Goal: Task Accomplishment & Management: Manage account settings

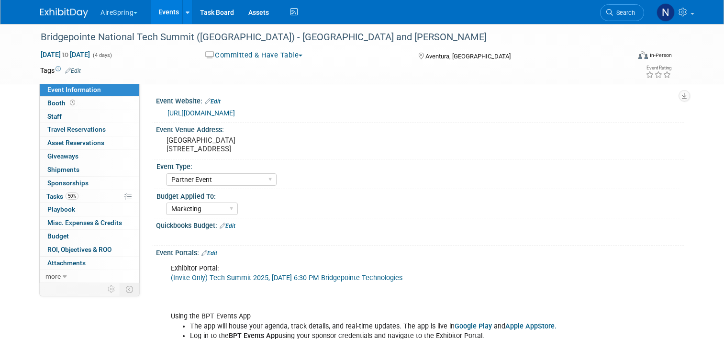
select select "Partner Event"
select select "Marketing"
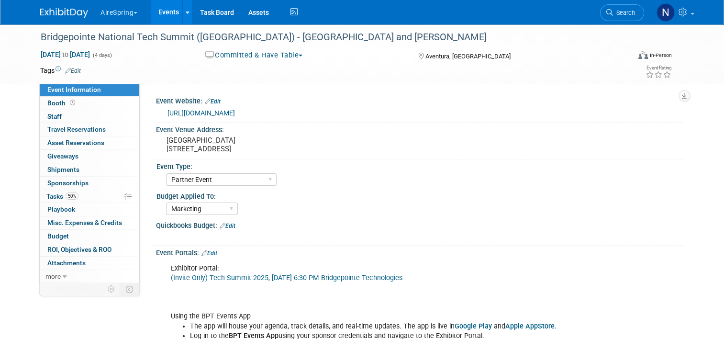
click at [167, 11] on link "Events" at bounding box center [168, 12] width 35 height 24
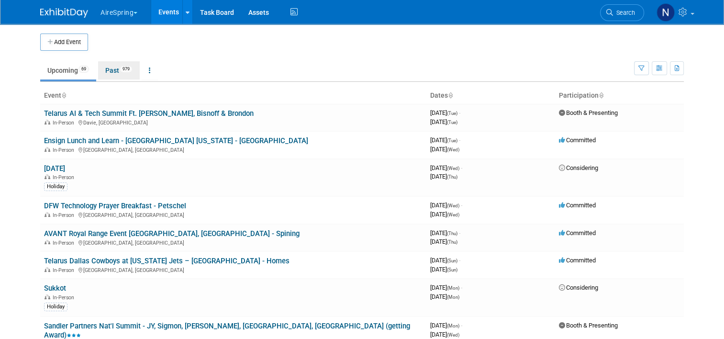
click at [108, 68] on link "Past 979" at bounding box center [119, 70] width 42 height 18
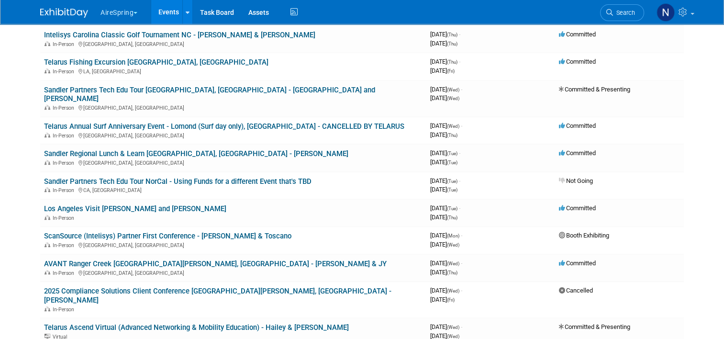
scroll to position [574, 0]
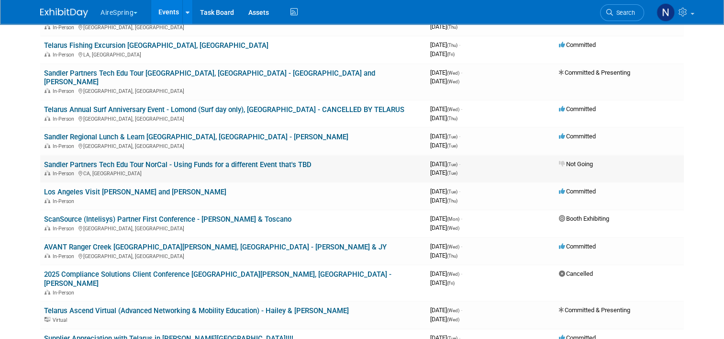
click at [143, 160] on link "Sandler Partners Tech Edu Tour NorCal - Using Funds for a different Event that'…" at bounding box center [178, 164] width 268 height 9
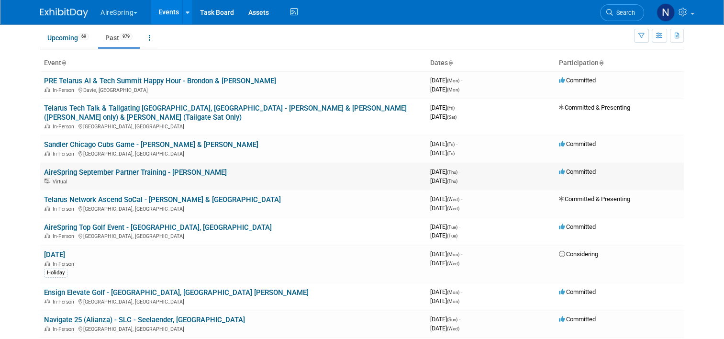
scroll to position [0, 0]
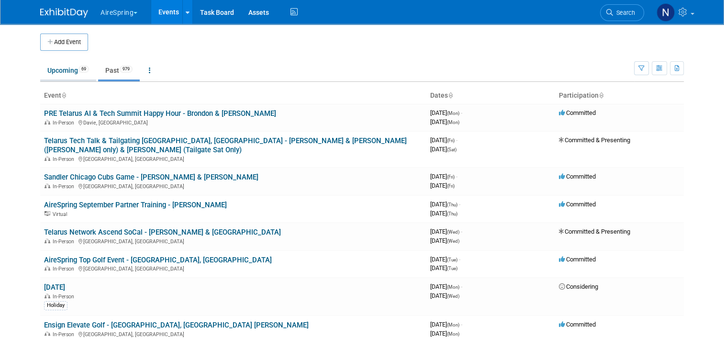
click at [57, 72] on link "Upcoming 69" at bounding box center [68, 70] width 56 height 18
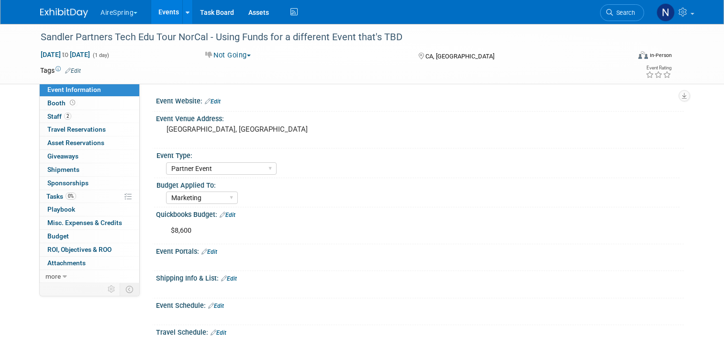
select select "Partner Event"
select select "Marketing"
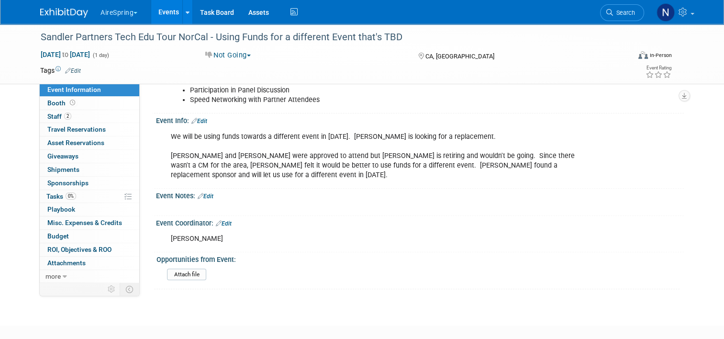
scroll to position [285, 0]
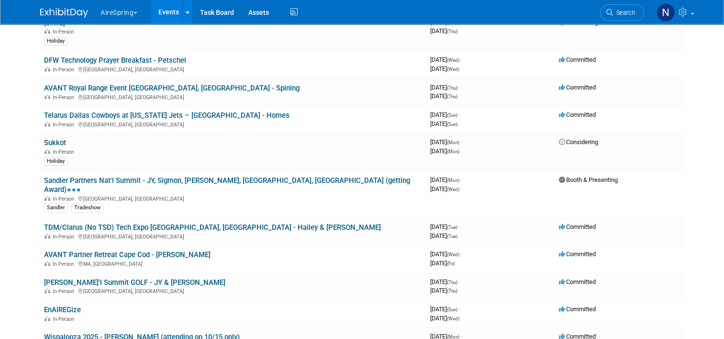
scroll to position [144, 0]
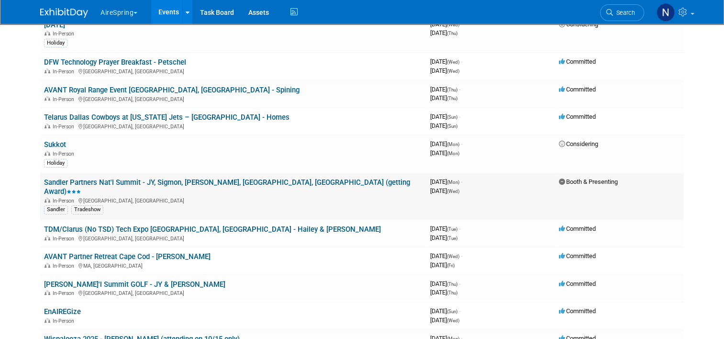
click at [146, 184] on link "Sandler Partners Nat'l Summit - JY, Sigmon, [PERSON_NAME], [GEOGRAPHIC_DATA], […" at bounding box center [227, 187] width 366 height 18
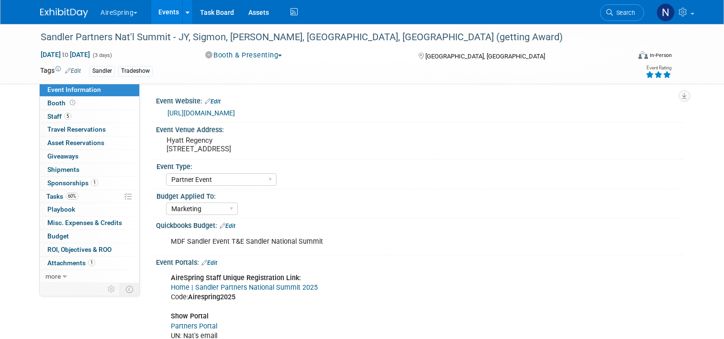
select select "Partner Event"
select select "Marketing"
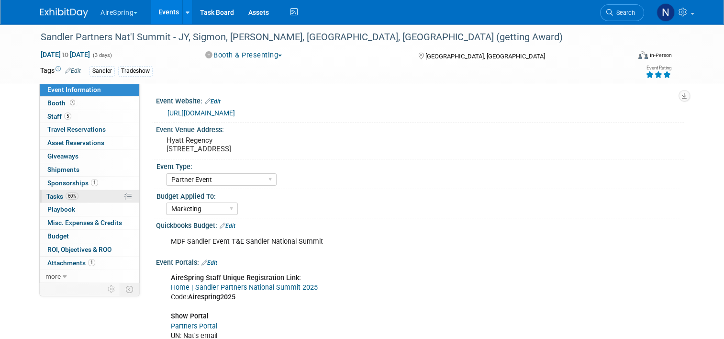
click at [83, 195] on link "60% Tasks 60%" at bounding box center [90, 196] width 100 height 13
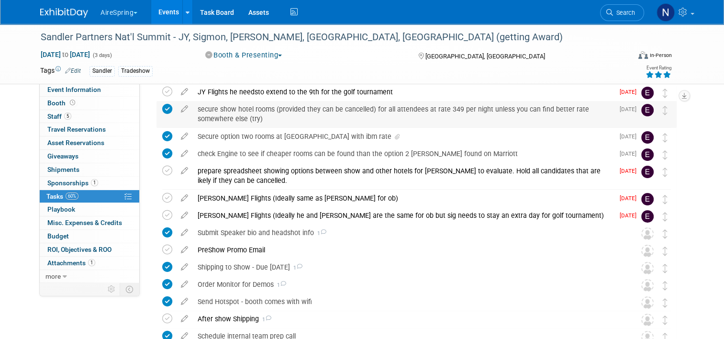
scroll to position [191, 0]
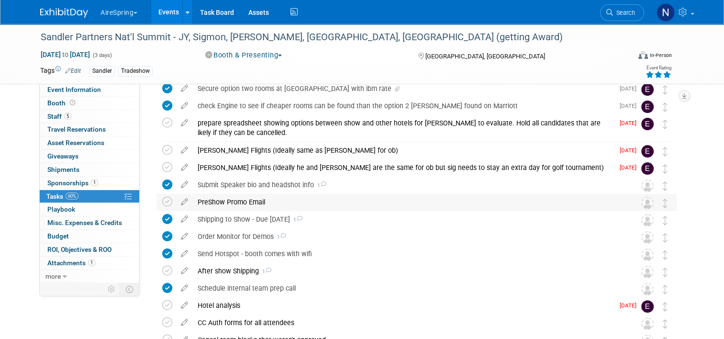
click at [157, 201] on div "PreShow Promo Email Pro tip: Press Ctrl-Enter to submit comment. Submit Show ta…" at bounding box center [417, 203] width 520 height 18
click at [162, 201] on icon at bounding box center [167, 202] width 10 height 10
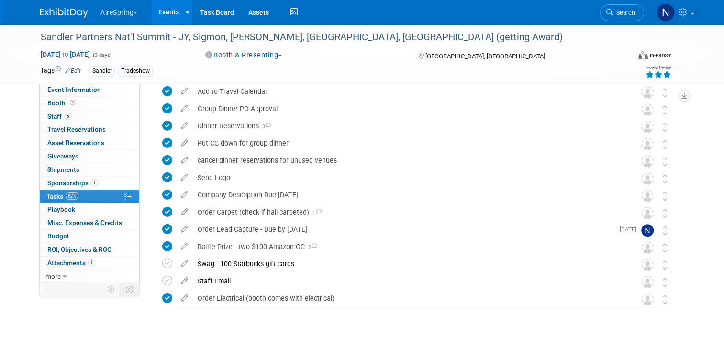
scroll to position [527, 0]
click at [78, 91] on span "Event Information" at bounding box center [74, 90] width 54 height 8
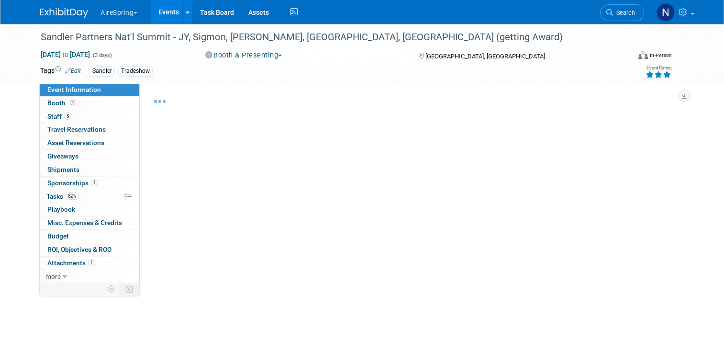
select select "Partner Event"
select select "Marketing"
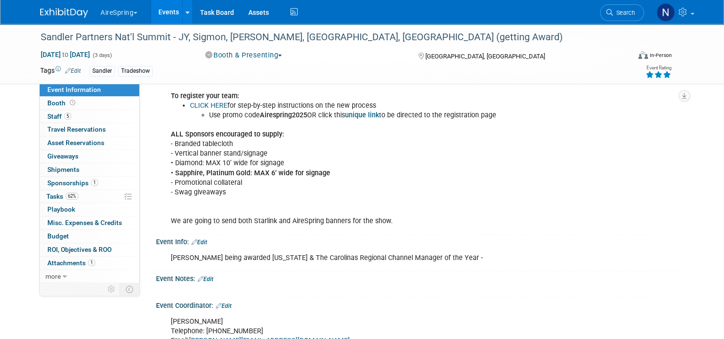
scroll to position [1853, 0]
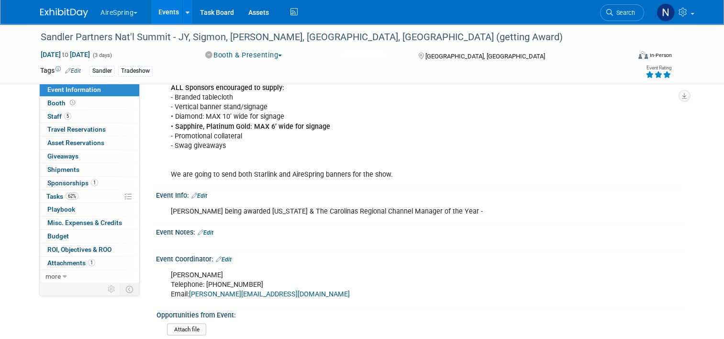
click at [206, 229] on link "Edit" at bounding box center [206, 232] width 16 height 7
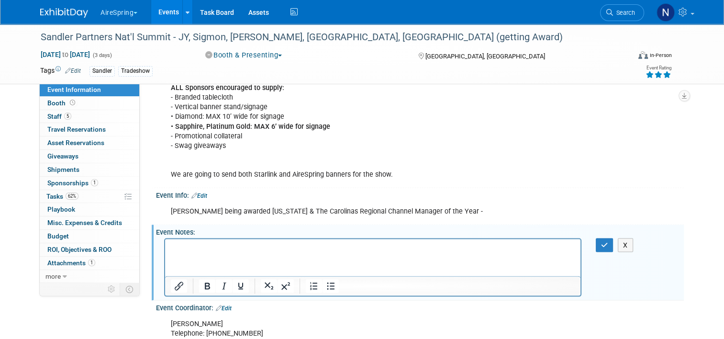
scroll to position [0, 0]
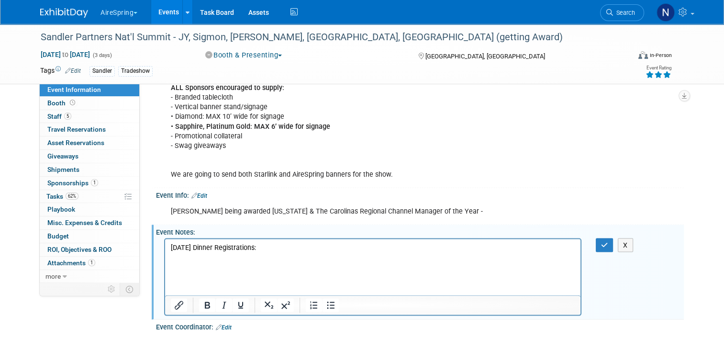
click at [291, 249] on p "Oct 7th Dinner Registrations:" at bounding box center [373, 248] width 404 height 10
click at [190, 262] on p "Rich Text Area. Press ALT-0 for help." at bounding box center [373, 258] width 404 height 10
click at [605, 242] on icon "button" at bounding box center [604, 245] width 7 height 7
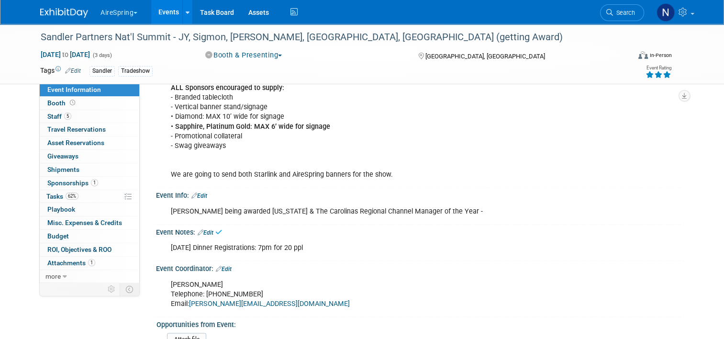
click at [151, 15] on link "Events" at bounding box center [168, 12] width 35 height 24
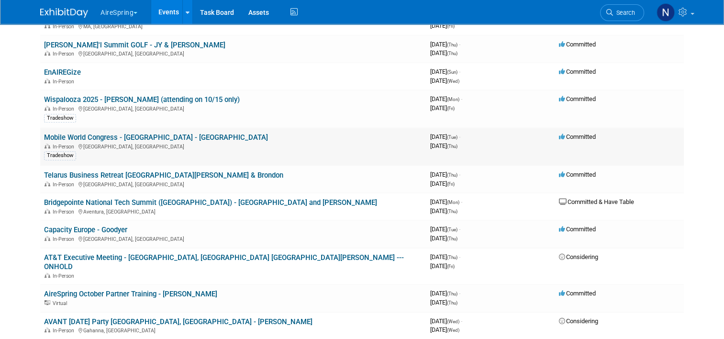
scroll to position [527, 0]
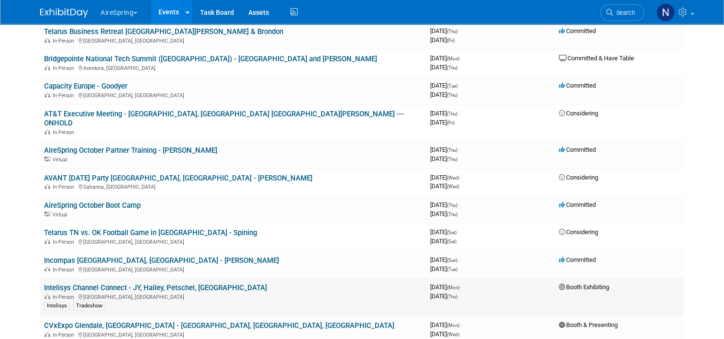
click at [145, 283] on link "Intelisys Channel Connect - JY, Hailey, Petschel, [GEOGRAPHIC_DATA]" at bounding box center [155, 287] width 223 height 9
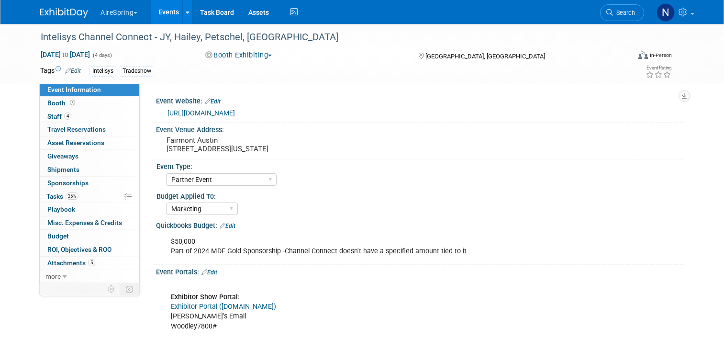
select select "Partner Event"
select select "Marketing"
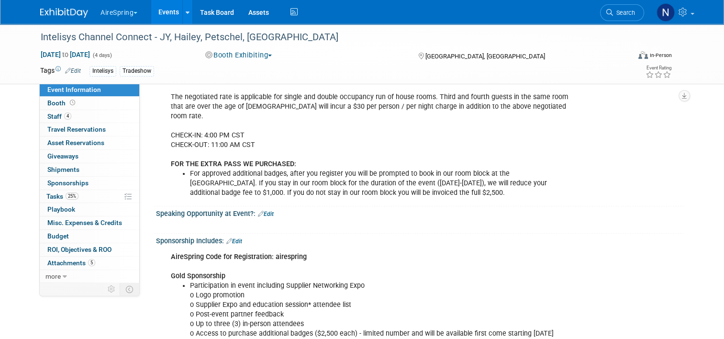
scroll to position [1005, 0]
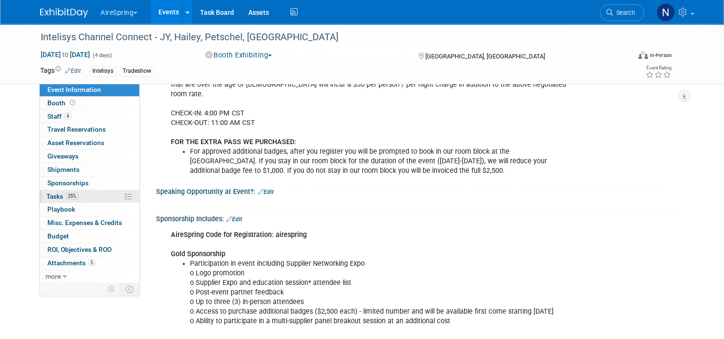
click at [73, 197] on link "25% Tasks 25%" at bounding box center [90, 196] width 100 height 13
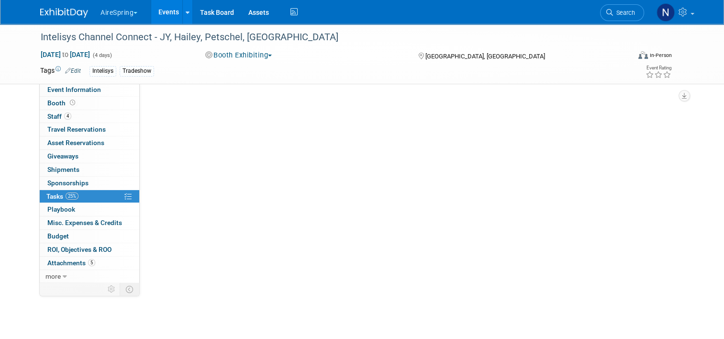
scroll to position [0, 0]
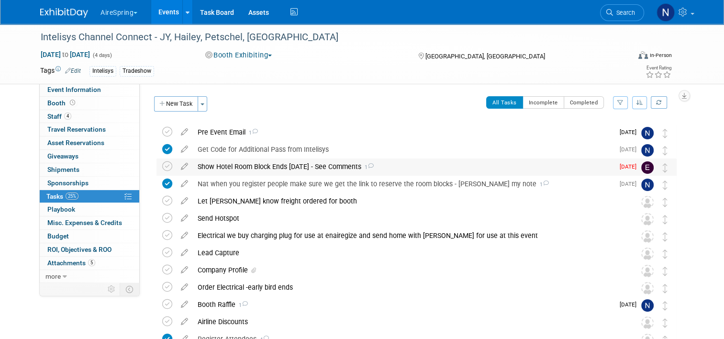
click at [228, 168] on div "Show Hotel Room Block Ends Oct. 3rd - See Comments 1" at bounding box center [403, 166] width 421 height 16
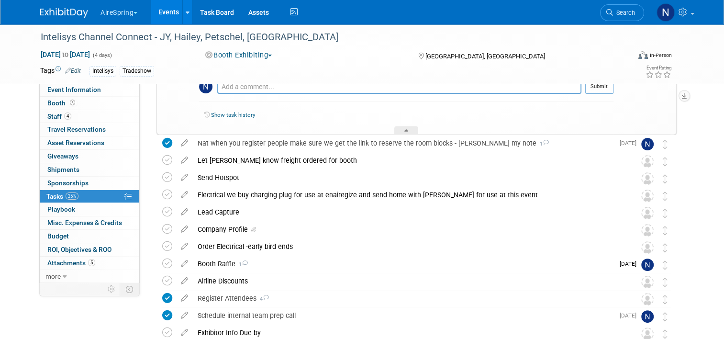
scroll to position [276, 0]
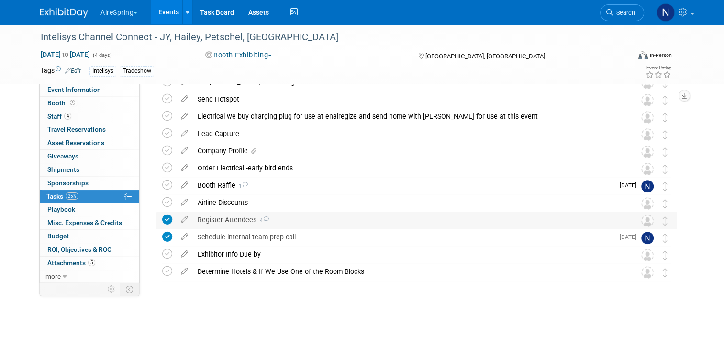
click at [230, 217] on div "Register Attendees 4" at bounding box center [407, 220] width 429 height 16
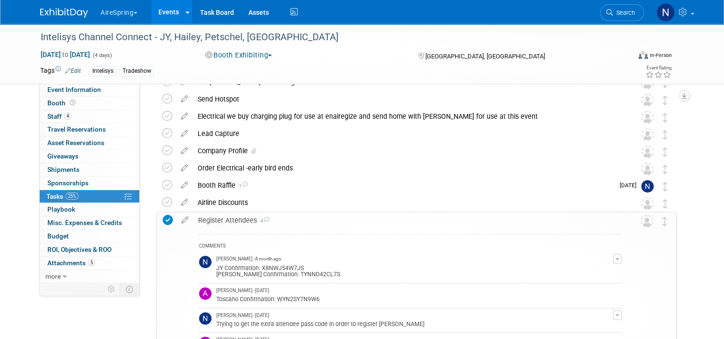
scroll to position [324, 0]
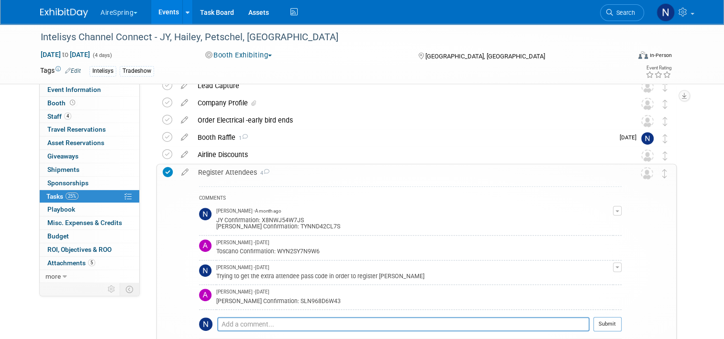
click at [308, 305] on td "Angie Handal - 8 days ago Ryan Confirmation: SLN968D6W43" at bounding box center [414, 297] width 397 height 25
drag, startPoint x: 324, startPoint y: 247, endPoint x: 209, endPoint y: 254, distance: 115.0
click at [209, 254] on tr "Angie Handal - 18 days ago Toscano Confirmation: WYN2SY7N9W6" at bounding box center [410, 247] width 423 height 25
click at [209, 254] on td at bounding box center [207, 247] width 17 height 25
drag, startPoint x: 321, startPoint y: 248, endPoint x: 210, endPoint y: 253, distance: 110.7
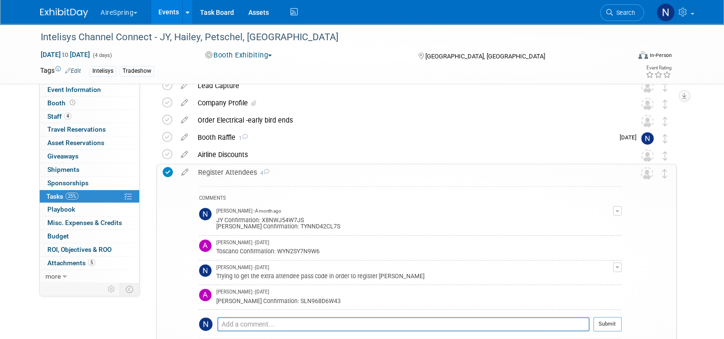
click at [216, 253] on div "Toscano Confirmation: WYN2SY7N9W6" at bounding box center [414, 250] width 397 height 9
copy div "Toscano Confirmation: WYN2SY7N9W6"
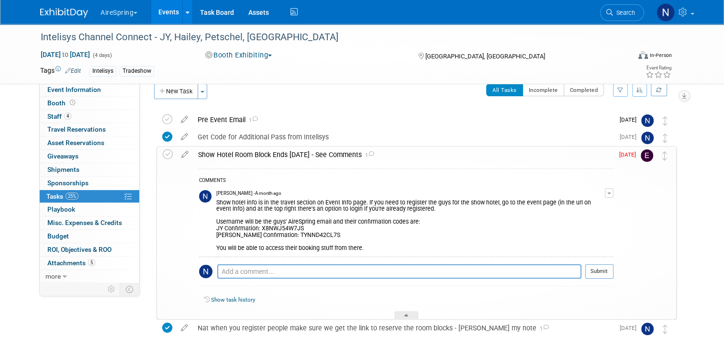
scroll to position [0, 0]
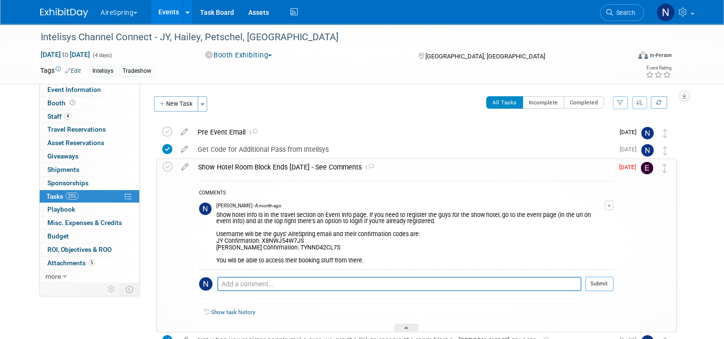
click at [611, 205] on span "button" at bounding box center [609, 206] width 4 height 2
click at [603, 216] on link "Edit Comment" at bounding box center [576, 219] width 76 height 13
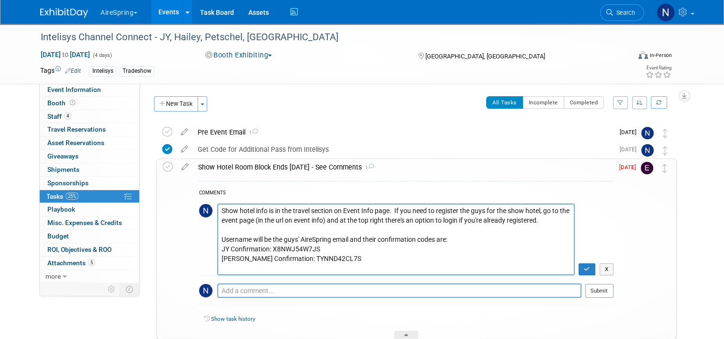
click at [358, 264] on textarea "Show hotel info is in the travel section on Event Info page. If you need to reg…" at bounding box center [396, 239] width 358 height 72
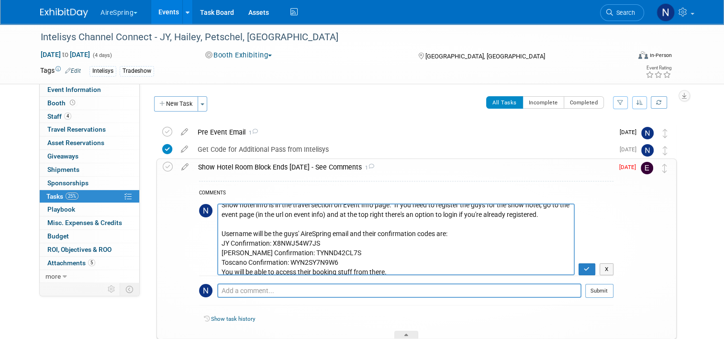
scroll to position [9, 0]
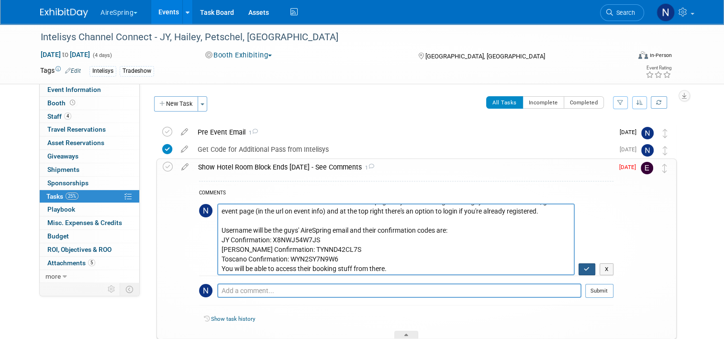
type textarea "Show hotel info is in the travel section on Event Info page. If you need to reg…"
click at [595, 272] on button "button" at bounding box center [587, 269] width 17 height 12
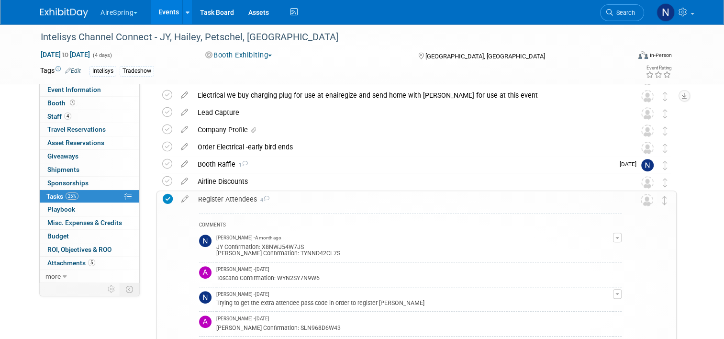
scroll to position [467, 0]
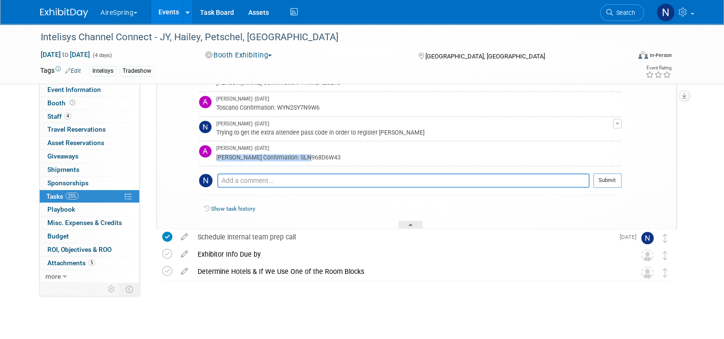
drag, startPoint x: 305, startPoint y: 158, endPoint x: 211, endPoint y: 160, distance: 94.3
click at [216, 160] on div "Ryan Confirmation: SLN968D6W43" at bounding box center [414, 156] width 397 height 9
copy div "Ryan Confirmation: SLN968D6W43"
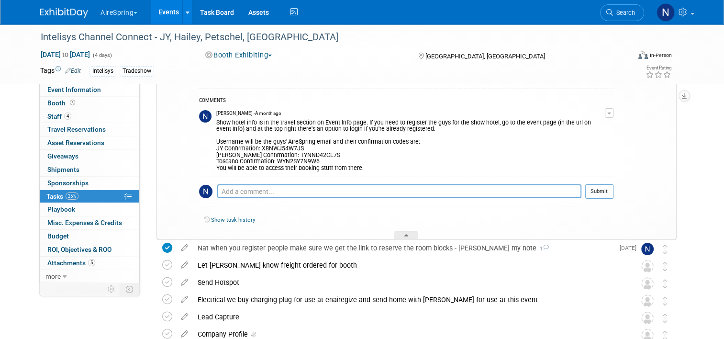
scroll to position [36, 0]
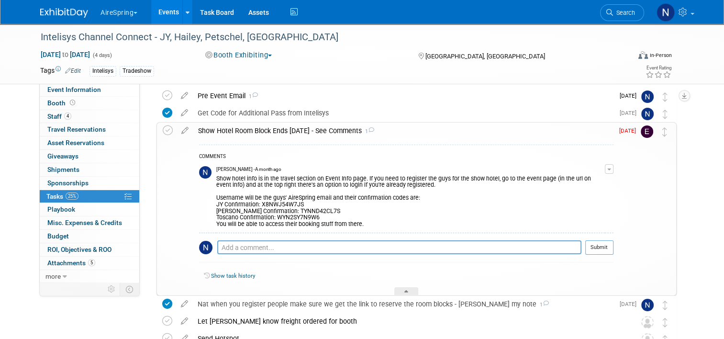
click at [611, 168] on span "button" at bounding box center [609, 169] width 4 height 2
click at [599, 186] on link "Edit Comment" at bounding box center [576, 182] width 76 height 13
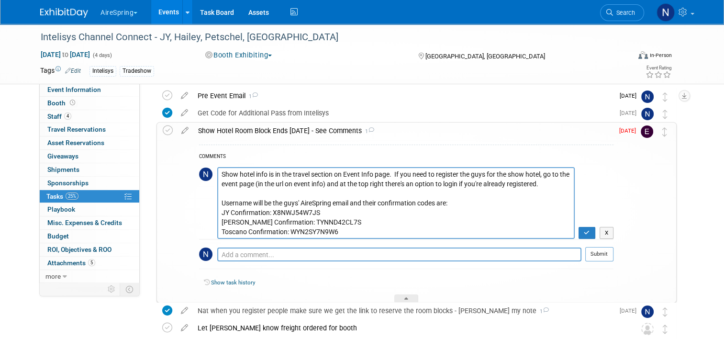
click at [359, 229] on textarea "Show hotel info is in the travel section on Event Info page. If you need to reg…" at bounding box center [396, 203] width 358 height 72
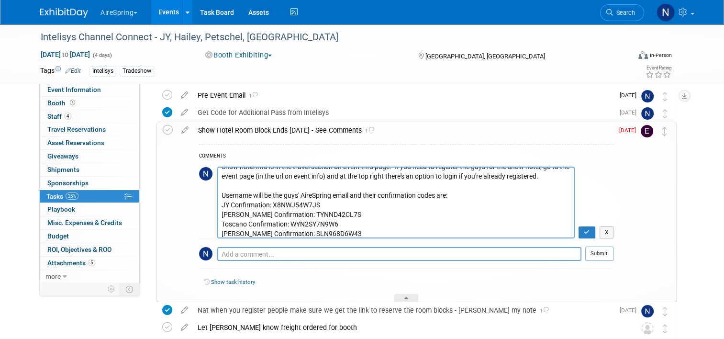
scroll to position [132, 0]
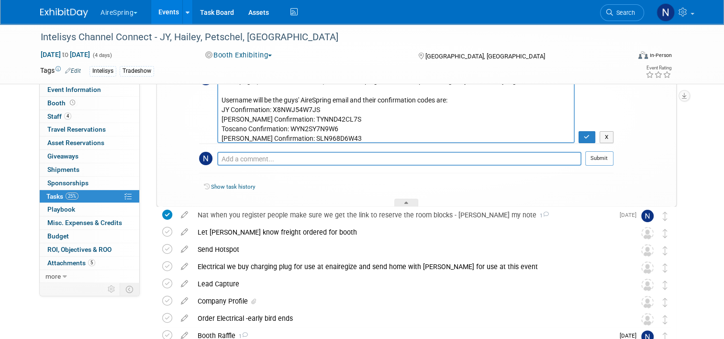
type textarea "Show hotel info is in the travel section on Event Info page. If you need to reg…"
click at [581, 138] on td "X" at bounding box center [594, 107] width 39 height 72
click at [592, 133] on button "button" at bounding box center [587, 137] width 17 height 12
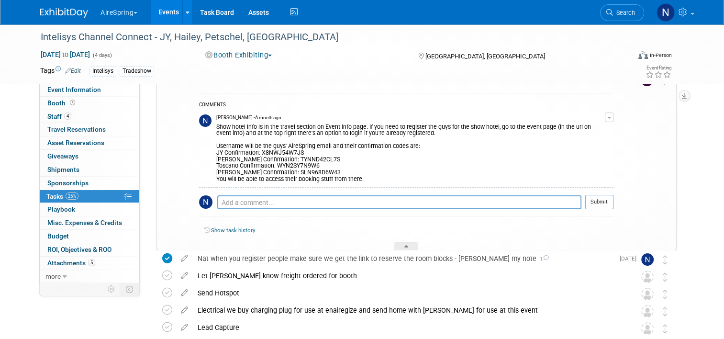
scroll to position [36, 0]
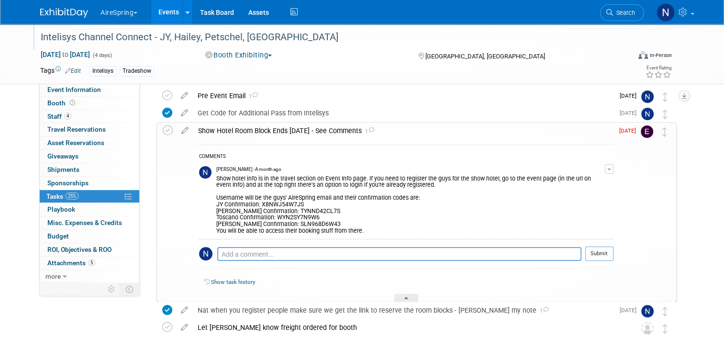
click at [534, 46] on div "Intelisys Channel Connect - JY, Hailey, Petschel, [GEOGRAPHIC_DATA]" at bounding box center [331, 39] width 588 height 16
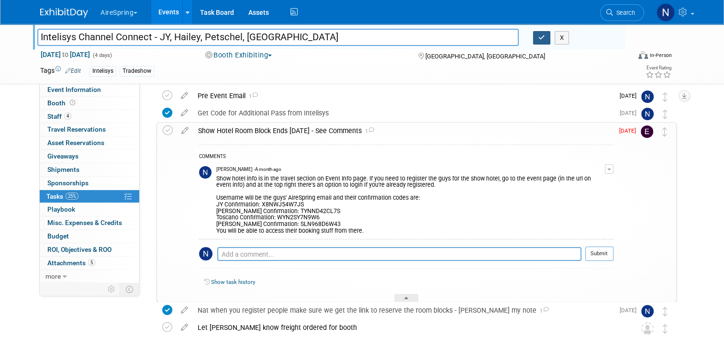
click at [539, 39] on button "button" at bounding box center [541, 37] width 17 height 13
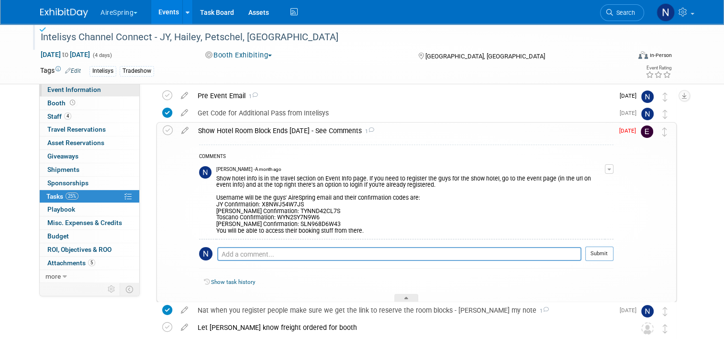
click at [54, 89] on span "Event Information" at bounding box center [74, 90] width 54 height 8
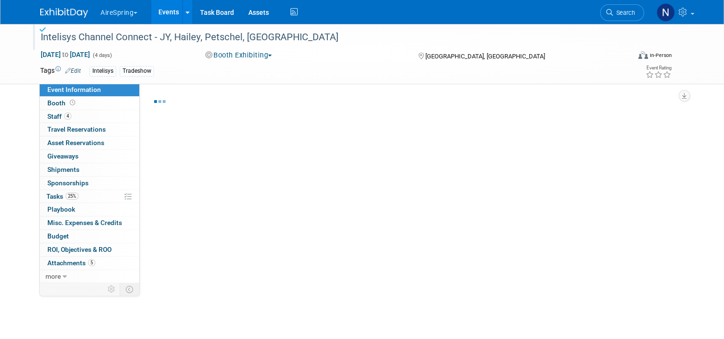
select select "Partner Event"
select select "Marketing"
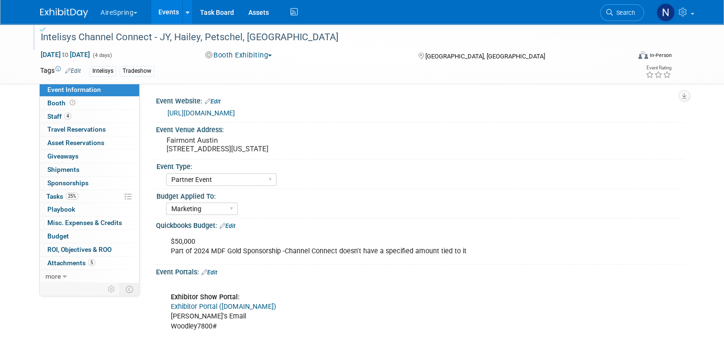
click at [197, 116] on link "[URL][DOMAIN_NAME]" at bounding box center [201, 113] width 67 height 8
click at [167, 16] on link "Events" at bounding box center [168, 12] width 35 height 24
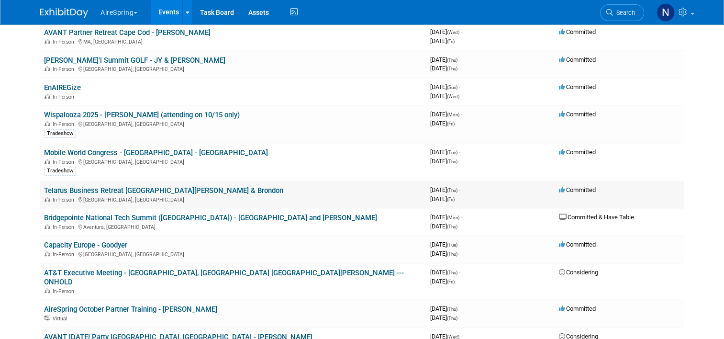
scroll to position [431, 0]
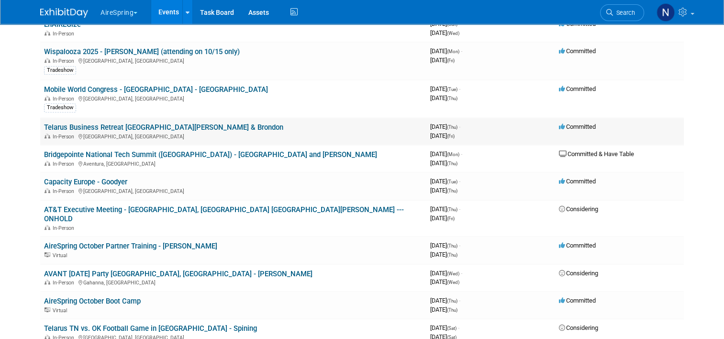
click at [127, 123] on link "Telarus Business Retreat [GEOGRAPHIC_DATA][PERSON_NAME] & Brondon" at bounding box center [163, 127] width 239 height 9
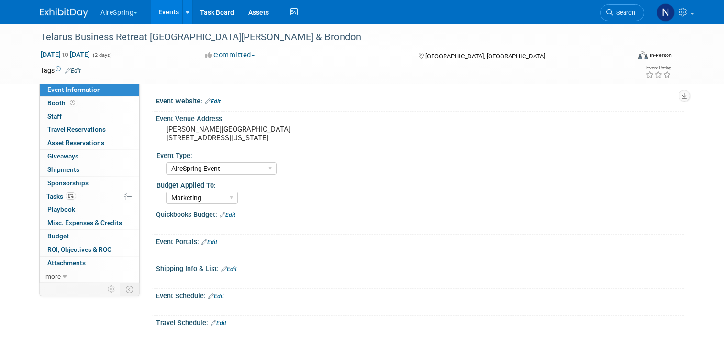
select select "AireSpring Event"
select select "Marketing"
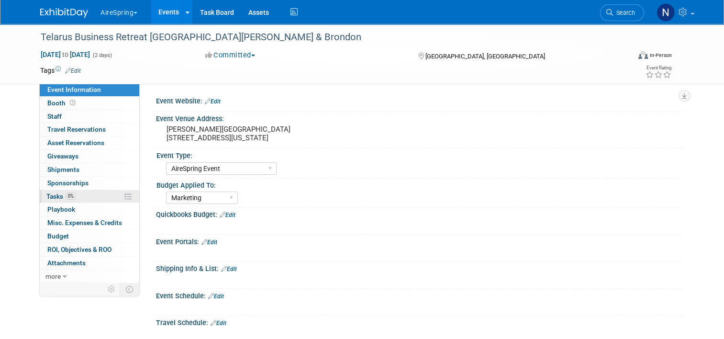
click at [53, 192] on span "Tasks 0%" at bounding box center [61, 196] width 30 height 8
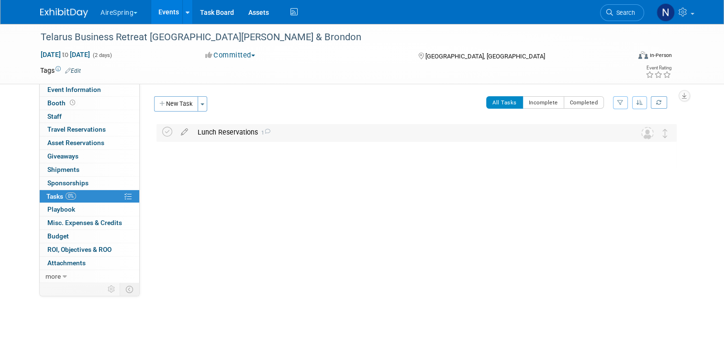
click at [215, 133] on div "Lunch Reservations 1" at bounding box center [407, 132] width 429 height 16
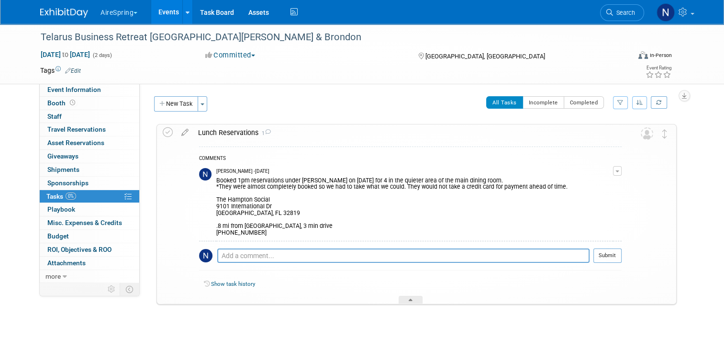
click at [215, 133] on div "Lunch Reservations 1" at bounding box center [407, 132] width 428 height 16
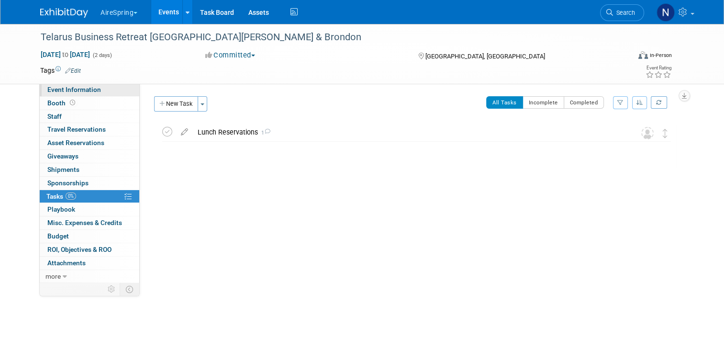
click at [96, 93] on link "Event Information" at bounding box center [90, 89] width 100 height 13
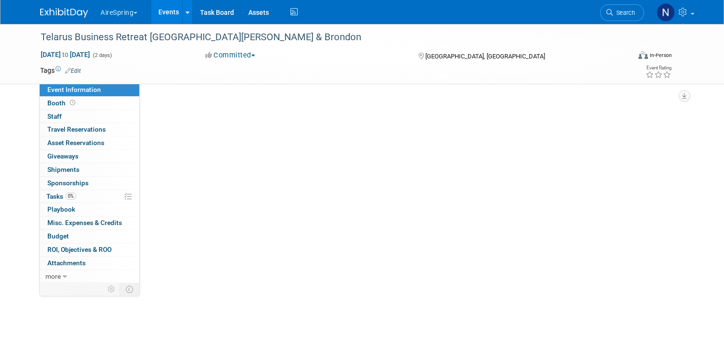
select select "AireSpring Event"
select select "Marketing"
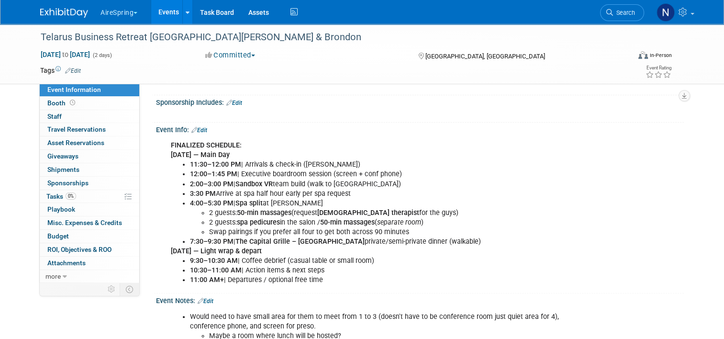
scroll to position [191, 0]
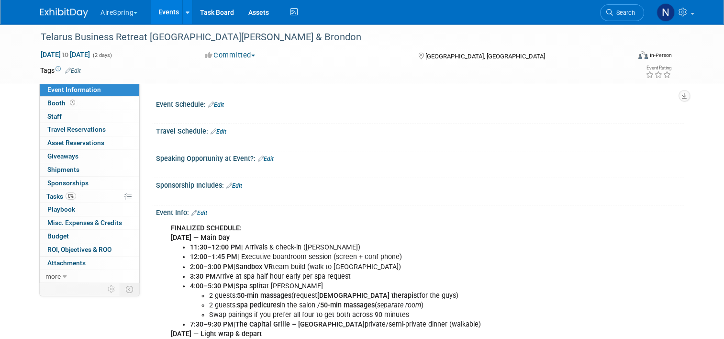
click at [161, 21] on link "Events" at bounding box center [168, 12] width 35 height 24
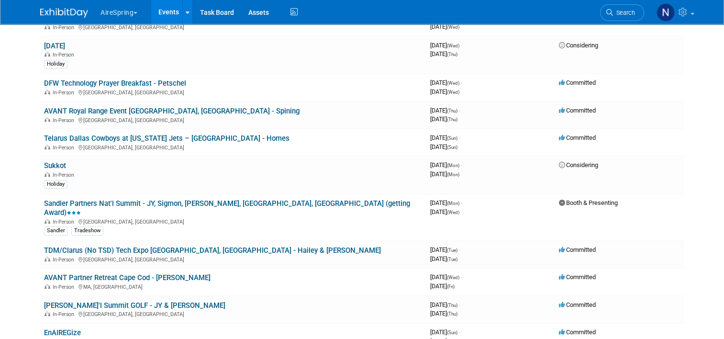
scroll to position [239, 0]
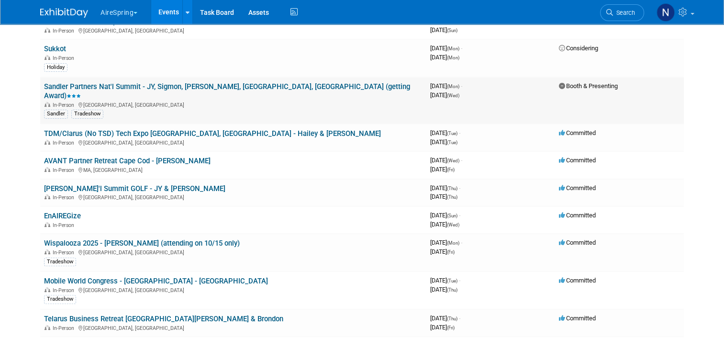
click at [134, 84] on link "Sandler Partners Nat'l Summit - JY, Sigmon, [PERSON_NAME], [GEOGRAPHIC_DATA], […" at bounding box center [227, 91] width 366 height 18
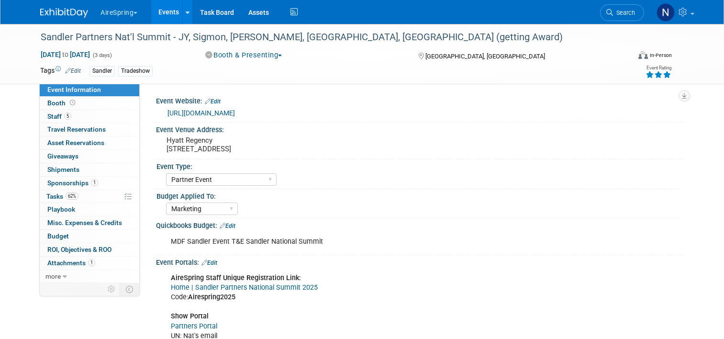
select select "Partner Event"
select select "Marketing"
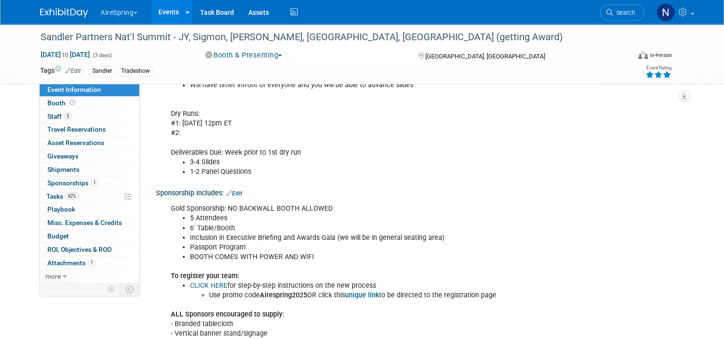
scroll to position [1947, 0]
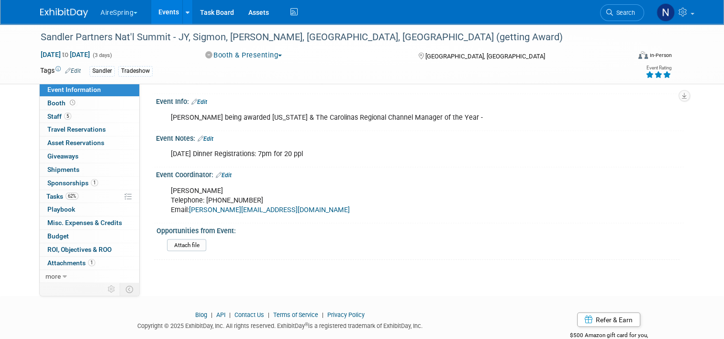
click at [206, 135] on link "Edit" at bounding box center [206, 138] width 16 height 7
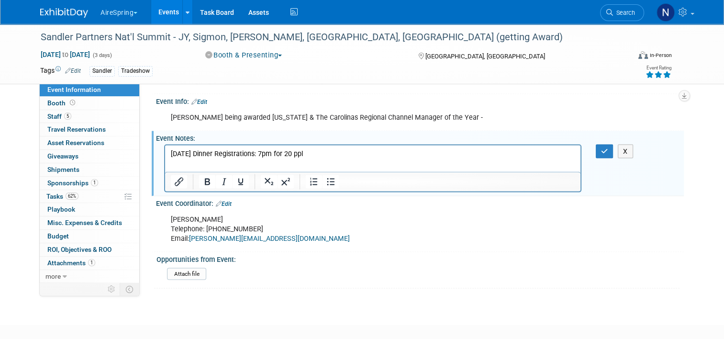
scroll to position [0, 0]
drag, startPoint x: 329, startPoint y: 151, endPoint x: 170, endPoint y: 153, distance: 158.4
click at [171, 153] on p "Oct 7th Dinner Registrations: 7pm for 20 ppl" at bounding box center [373, 154] width 404 height 10
click at [333, 159] on html "Oct 7th Dinner Registrations: 7pm for 20 ppl" at bounding box center [372, 152] width 415 height 13
click at [343, 174] on div at bounding box center [372, 181] width 415 height 15
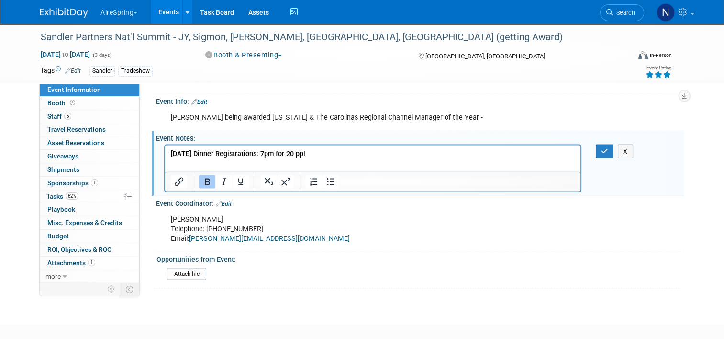
click at [333, 156] on p "Oct 7th Dinner Registrations: 7pm for 20 ppl" at bounding box center [373, 154] width 404 height 10
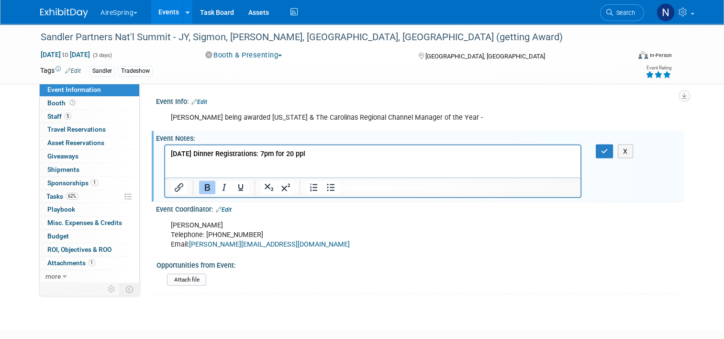
drag, startPoint x: 301, startPoint y: 155, endPoint x: 164, endPoint y: 155, distance: 137.4
click at [165, 155] on html "Oct 7th Dinner Registrations: 7pm for 20 ppl ﻿" at bounding box center [372, 162] width 415 height 33
click at [195, 169] on p "Rich Text Area. Press ALT-0 for help." at bounding box center [373, 173] width 404 height 10
click at [178, 165] on p "Rich Text Area. Press ALT-0 for help." at bounding box center [373, 164] width 404 height 10
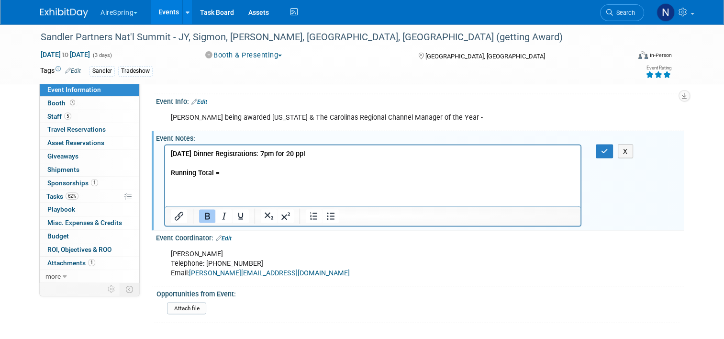
click at [199, 210] on button "Bold" at bounding box center [207, 216] width 16 height 13
click at [315, 209] on div at bounding box center [322, 216] width 45 height 15
click at [325, 211] on icon "Bullet list" at bounding box center [330, 216] width 11 height 11
click at [326, 211] on icon "Bullet list" at bounding box center [330, 216] width 11 height 11
click at [310, 213] on icon "Numbered list" at bounding box center [313, 217] width 7 height 8
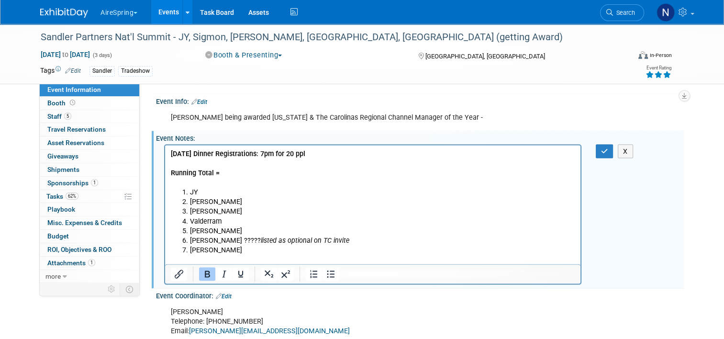
click at [262, 251] on li "Barron Williams" at bounding box center [382, 251] width 385 height 10
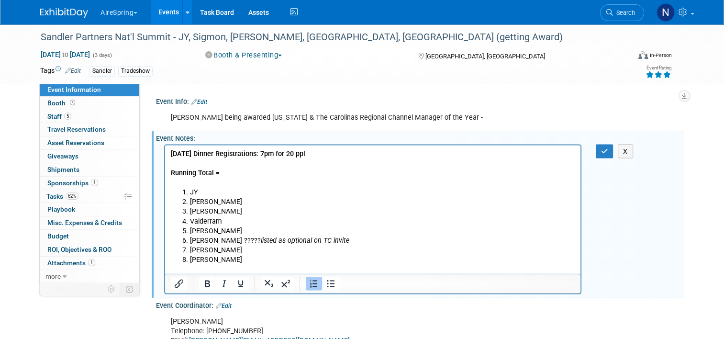
click at [250, 260] on li "Malcolm Smack" at bounding box center [382, 260] width 385 height 10
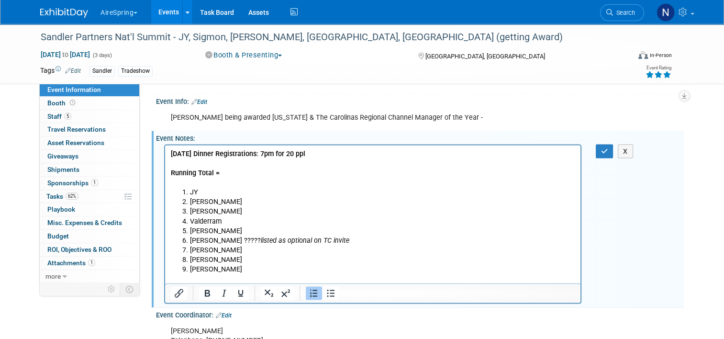
click at [271, 268] on li "Michael Clayton" at bounding box center [382, 270] width 385 height 10
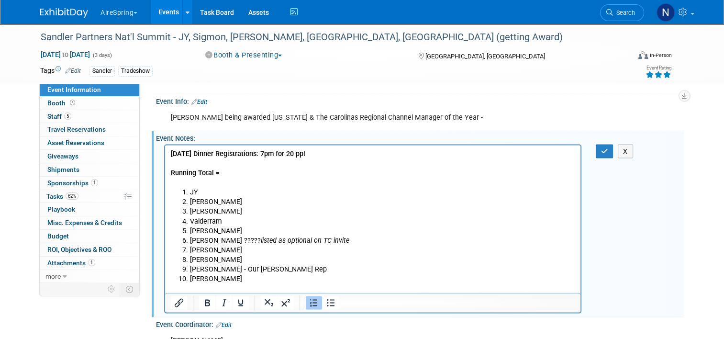
click at [241, 280] on li "Curt Shannon" at bounding box center [382, 279] width 385 height 10
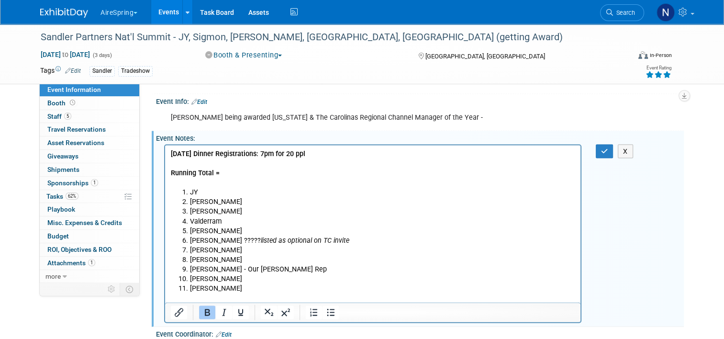
click at [240, 293] on p "Rich Text Area. Press ALT-0 for help." at bounding box center [373, 298] width 404 height 10
click at [241, 292] on li "steven levine" at bounding box center [382, 289] width 385 height 10
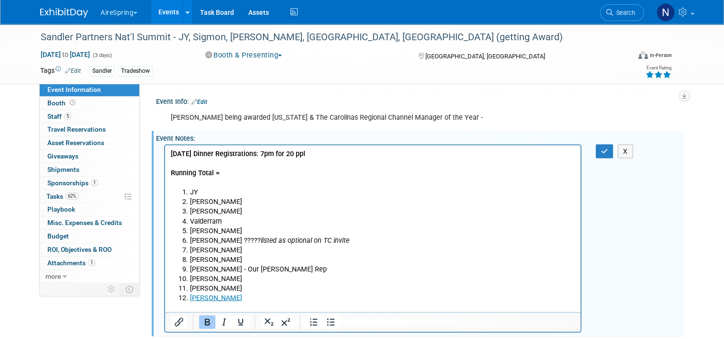
click at [670, 161] on div "Oct 7th Dinner Registrations: 7pm for 20 ppl X" at bounding box center [420, 237] width 528 height 191
drag, startPoint x: 250, startPoint y: 294, endPoint x: 189, endPoint y: 299, distance: 61.9
click at [190, 299] on li "Elizabeth Cortez" at bounding box center [382, 298] width 385 height 10
click at [235, 316] on icon "Underline" at bounding box center [240, 321] width 11 height 11
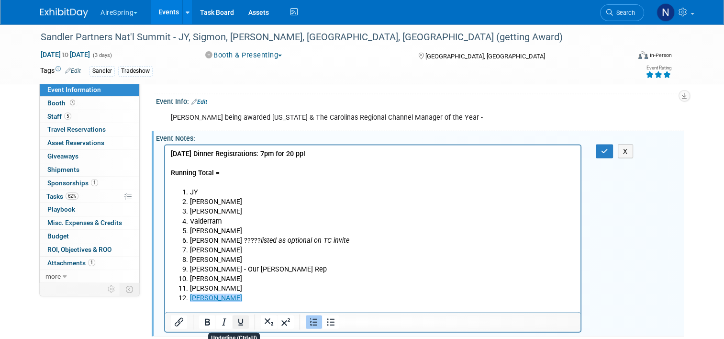
click at [235, 316] on icon "Underline" at bounding box center [240, 321] width 11 height 11
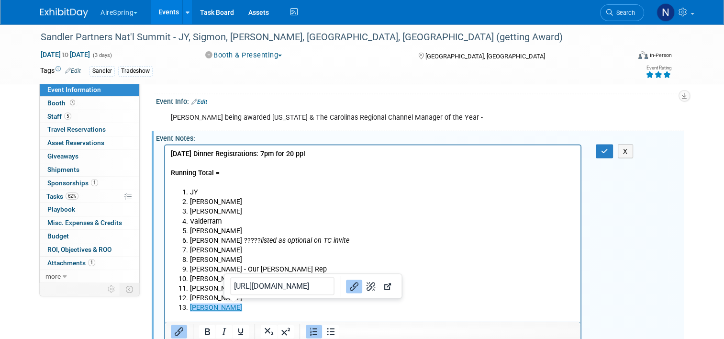
drag, startPoint x: 229, startPoint y: 308, endPoint x: 245, endPoint y: 315, distance: 16.9
click at [245, 315] on p "Rich Text Area. Press ALT-0 for help." at bounding box center [373, 318] width 404 height 10
drag, startPoint x: 247, startPoint y: 310, endPoint x: 189, endPoint y: 311, distance: 57.4
click at [190, 310] on li "Senen Glinoga﻿" at bounding box center [382, 308] width 385 height 10
click at [308, 281] on icon "Link" at bounding box center [313, 286] width 11 height 11
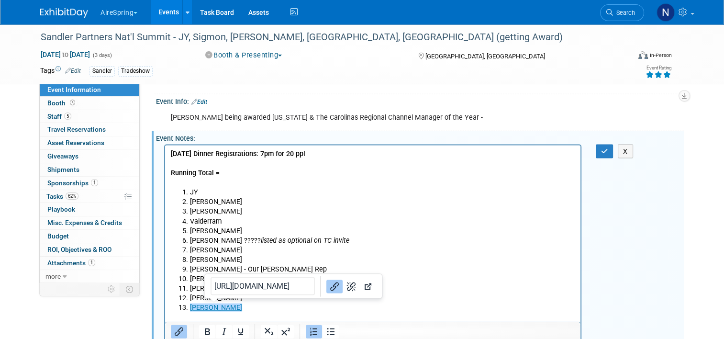
drag, startPoint x: 245, startPoint y: 308, endPoint x: 197, endPoint y: 314, distance: 47.8
click at [190, 311] on li "Senen Glinoga﻿" at bounding box center [382, 308] width 385 height 10
click at [238, 328] on icon "Underline" at bounding box center [240, 331] width 5 height 7
click at [325, 281] on icon "Remove link" at bounding box center [330, 286] width 11 height 11
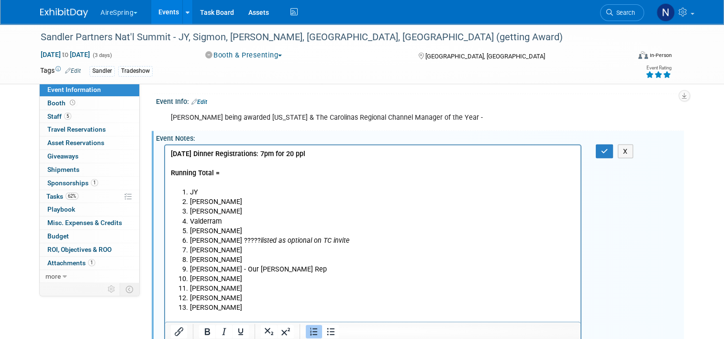
click at [313, 295] on li "Elizabeth Cortez" at bounding box center [382, 298] width 385 height 10
click at [265, 310] on li "Senen Glinoga﻿" at bounding box center [382, 308] width 385 height 10
click at [547, 260] on li "Malcolm Smack" at bounding box center [382, 260] width 385 height 10
click at [206, 318] on li "Senen Plus One" at bounding box center [382, 318] width 385 height 10
click at [208, 320] on li "Senen Plus One" at bounding box center [382, 318] width 385 height 10
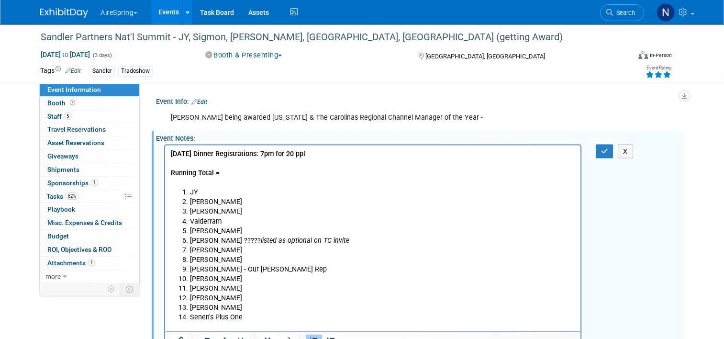
click at [286, 314] on li "Senen's Plus One" at bounding box center [382, 318] width 385 height 10
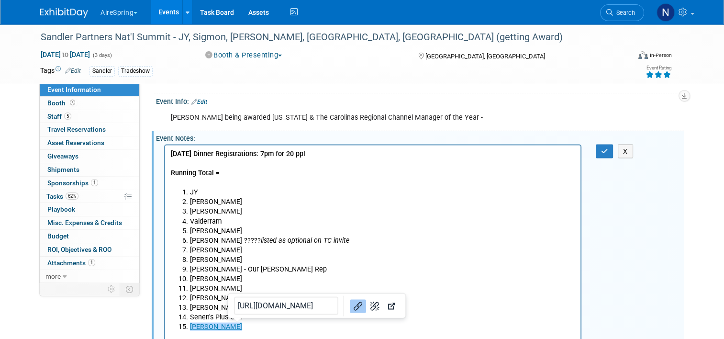
drag, startPoint x: 249, startPoint y: 329, endPoint x: 189, endPoint y: 326, distance: 60.4
click at [190, 326] on li "Ruth Laureano﻿" at bounding box center [382, 327] width 385 height 10
click at [202, 327] on link "Ruth Laureano﻿" at bounding box center [216, 327] width 52 height 8
click at [325, 300] on icon "Remove link" at bounding box center [330, 305] width 11 height 11
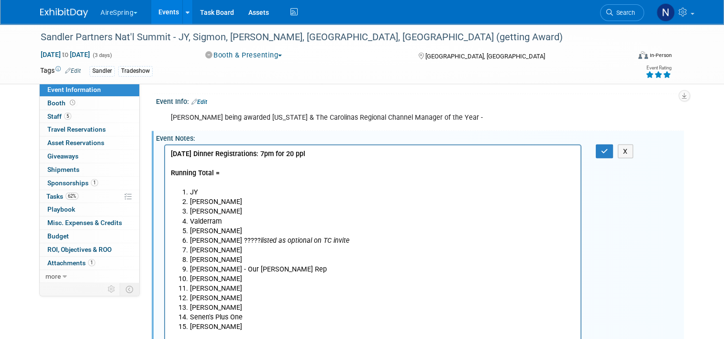
click at [292, 319] on li "Senen's Plus One" at bounding box center [382, 318] width 385 height 10
click at [257, 328] on li "Ruth Laureano﻿" at bounding box center [382, 327] width 385 height 10
click at [247, 234] on li "Bender" at bounding box center [382, 231] width 385 height 10
click at [247, 338] on p "Rich Text Area. Press ALT-0 for help." at bounding box center [373, 337] width 404 height 10
click at [608, 148] on icon "button" at bounding box center [604, 151] width 7 height 7
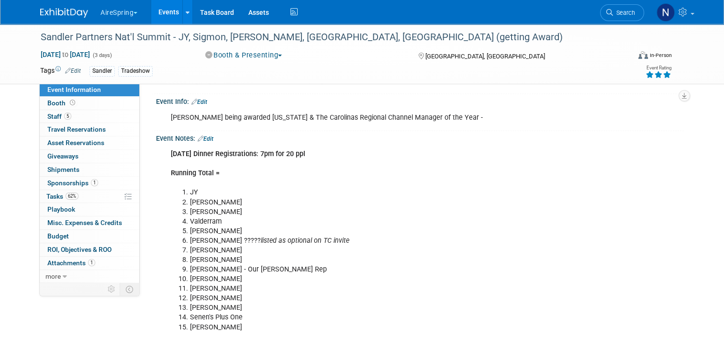
click at [210, 131] on div "Event Notes: Edit" at bounding box center [420, 137] width 528 height 12
click at [200, 135] on link "Edit" at bounding box center [206, 138] width 16 height 7
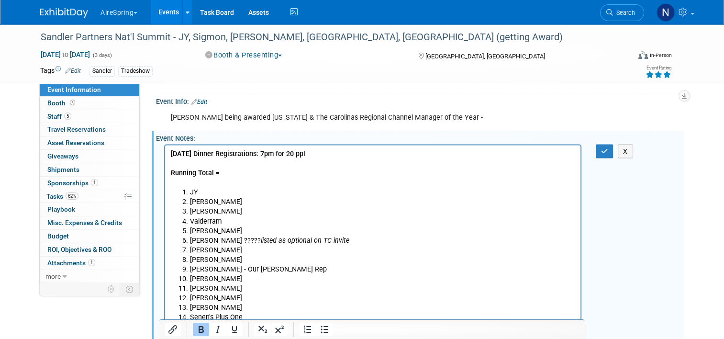
click at [237, 174] on p "Oct 7th Dinner Registrations: 7pm for 20 ppl Running Total =" at bounding box center [373, 168] width 404 height 38
drag, startPoint x: 223, startPoint y: 175, endPoint x: 320, endPoint y: 321, distance: 175.6
click at [165, 176] on html "Oct 7th Dinner Registrations: 7pm for 20 ppl Running Total = JY Sigmon Castillo…" at bounding box center [372, 244] width 415 height 196
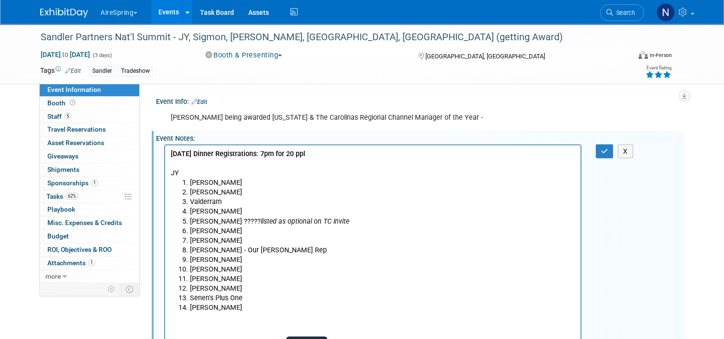
drag, startPoint x: 192, startPoint y: 168, endPoint x: 187, endPoint y: 173, distance: 7.4
click at [187, 173] on p "Oct 7th Dinner Registrations: 7pm for 20 ppl JY" at bounding box center [373, 163] width 404 height 29
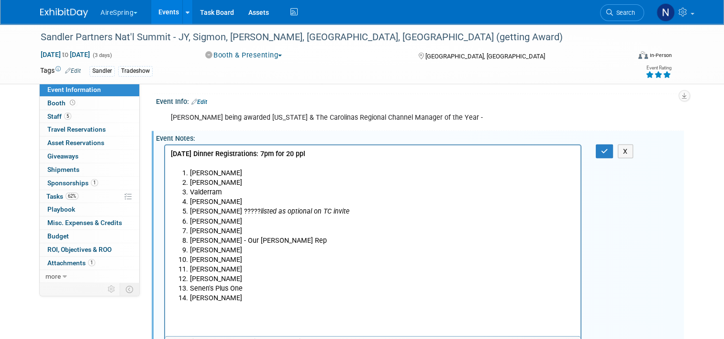
click at [190, 173] on li "Sigmon" at bounding box center [382, 173] width 385 height 10
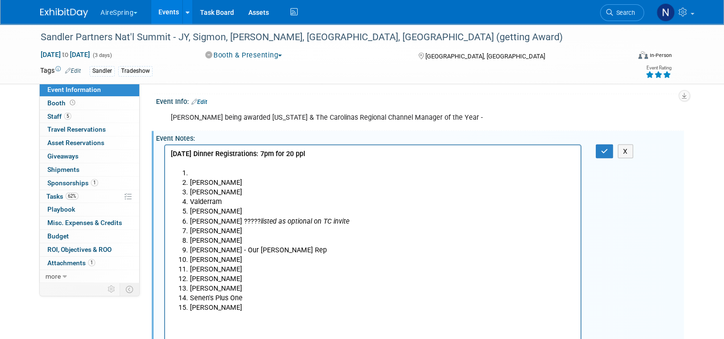
click at [204, 177] on li "Rich Text Area. Press ALT-0 for help." at bounding box center [382, 173] width 385 height 10
click at [608, 148] on icon "button" at bounding box center [604, 151] width 7 height 7
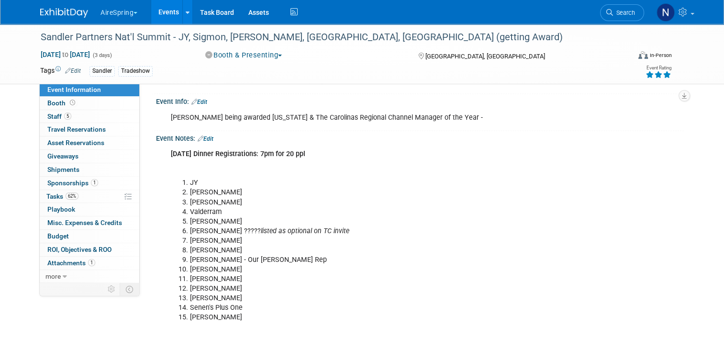
click at [205, 135] on link "Edit" at bounding box center [206, 138] width 16 height 7
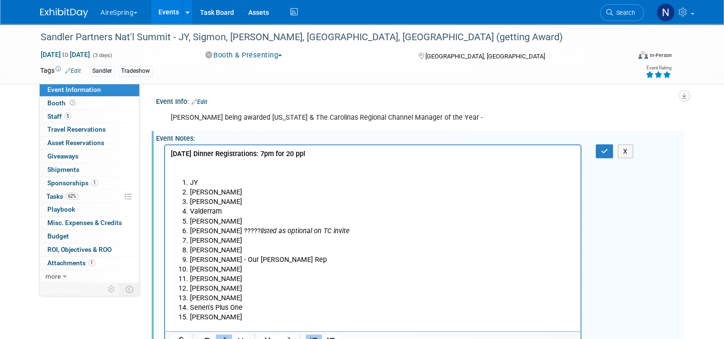
drag, startPoint x: 322, startPoint y: 235, endPoint x: 266, endPoint y: 228, distance: 56.5
click at [266, 228] on ol "JY Sigmon Castillo Valderram Bender Ilya ????? listed as optional on TC invite …" at bounding box center [373, 250] width 404 height 144
click at [266, 228] on icon "listed as optional on TC invite" at bounding box center [305, 231] width 89 height 8
drag, startPoint x: 312, startPoint y: 228, endPoint x: 202, endPoint y: 231, distance: 110.1
click at [202, 231] on li "Ilya ????? listed as optional on TC invite" at bounding box center [382, 231] width 385 height 10
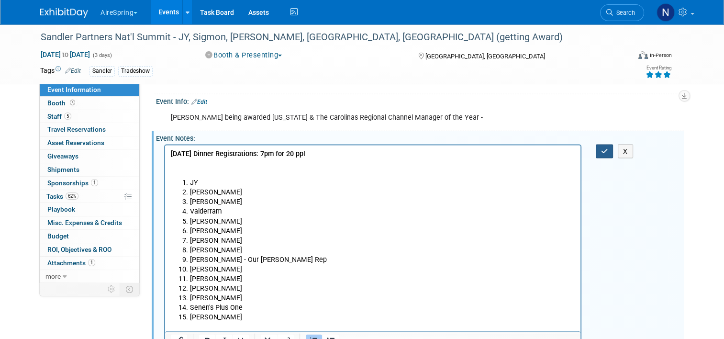
click at [610, 145] on button "button" at bounding box center [605, 152] width 18 height 14
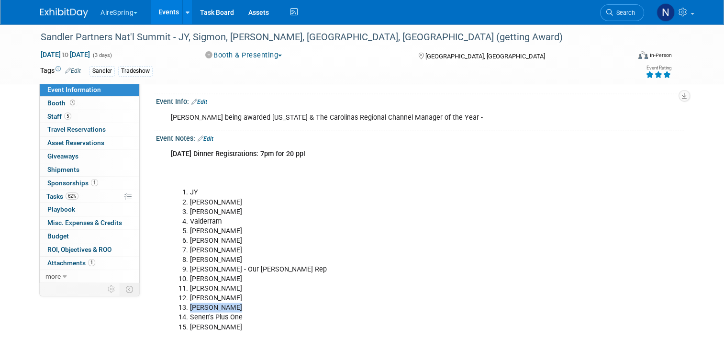
drag, startPoint x: 229, startPoint y: 285, endPoint x: 183, endPoint y: 284, distance: 45.5
click at [190, 303] on li "[PERSON_NAME]" at bounding box center [383, 308] width 386 height 10
copy li "[PERSON_NAME]"
click at [92, 90] on span "Event Information" at bounding box center [74, 90] width 54 height 8
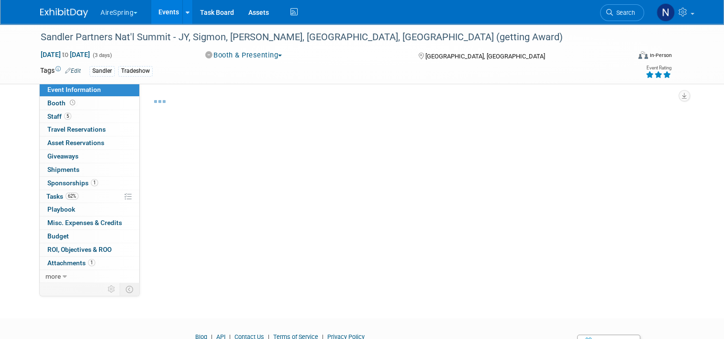
select select "Partner Event"
select select "Marketing"
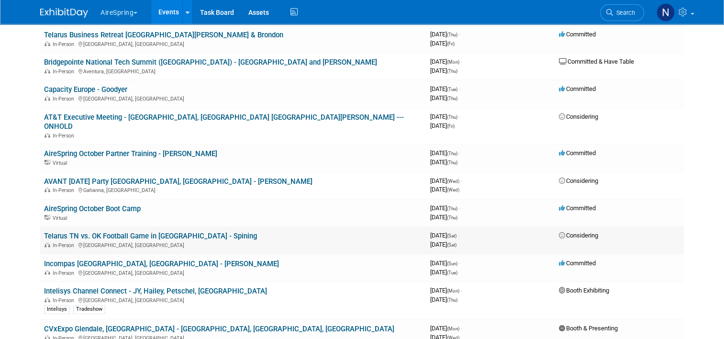
scroll to position [479, 0]
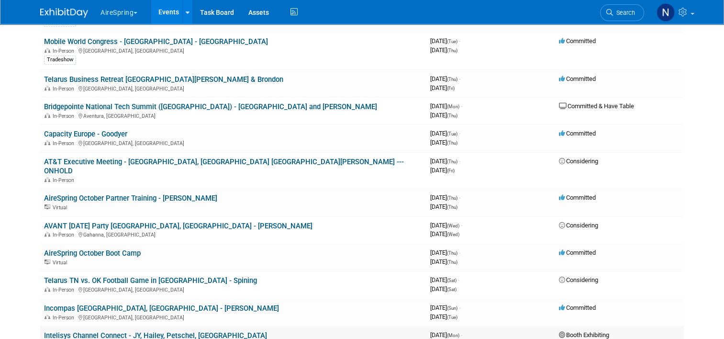
click at [108, 331] on link "Intelisys Channel Connect - JY, Hailey, Petschel, [GEOGRAPHIC_DATA]" at bounding box center [155, 335] width 223 height 9
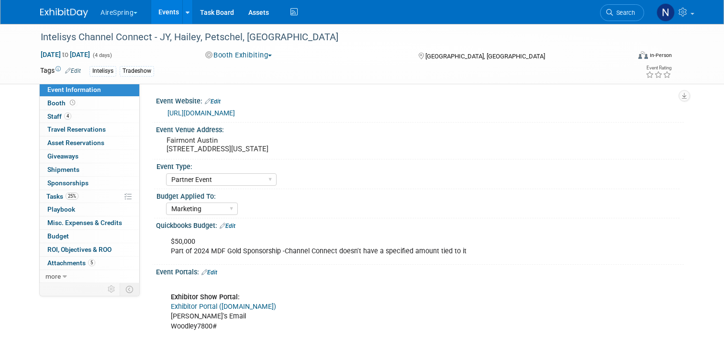
select select "Partner Event"
select select "Marketing"
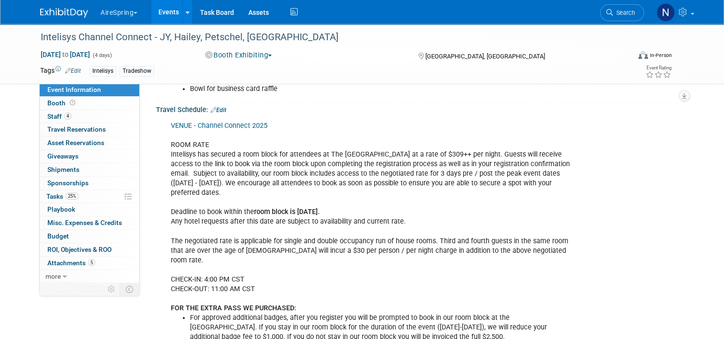
scroll to position [862, 0]
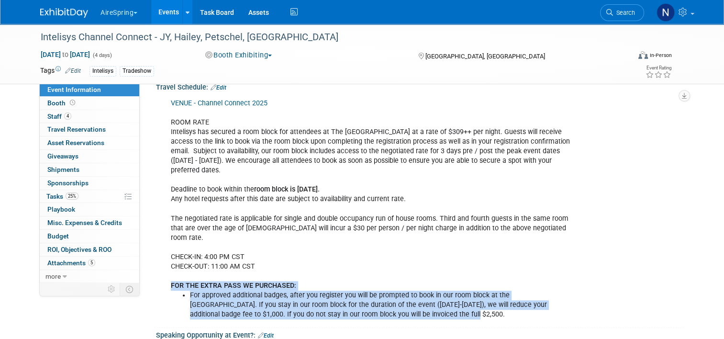
drag, startPoint x: 380, startPoint y: 297, endPoint x: 160, endPoint y: 260, distance: 222.8
click at [164, 260] on div "VENUE - Channel Connect 2025 ROOM RATE Intelisys has secured a room block for a…" at bounding box center [372, 209] width 417 height 231
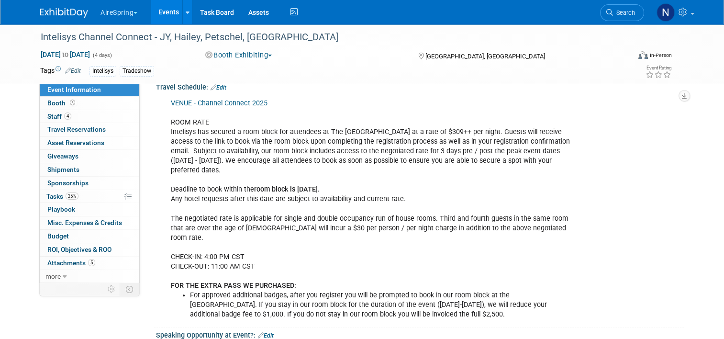
drag, startPoint x: 160, startPoint y: 260, endPoint x: 352, endPoint y: 249, distance: 192.3
click at [352, 249] on div "VENUE - Channel Connect 2025 ROOM RATE Intelisys has secured a room block for a…" at bounding box center [372, 209] width 417 height 231
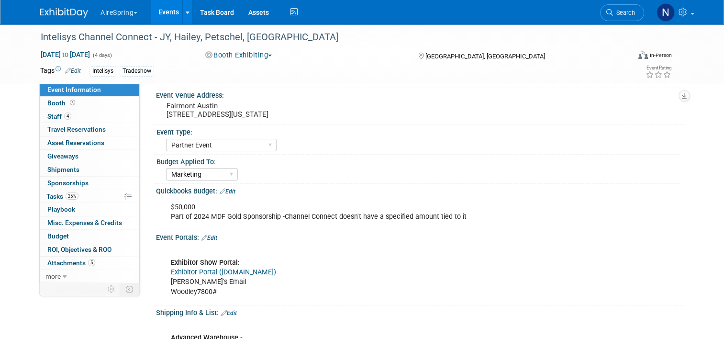
scroll to position [0, 0]
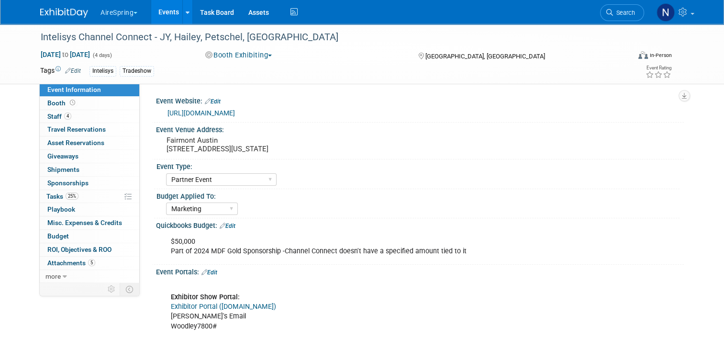
click at [202, 115] on link "https://events.intelisys.com/event/icc25/summary" at bounding box center [201, 113] width 67 height 8
click at [85, 198] on link "25% Tasks 25%" at bounding box center [90, 196] width 100 height 13
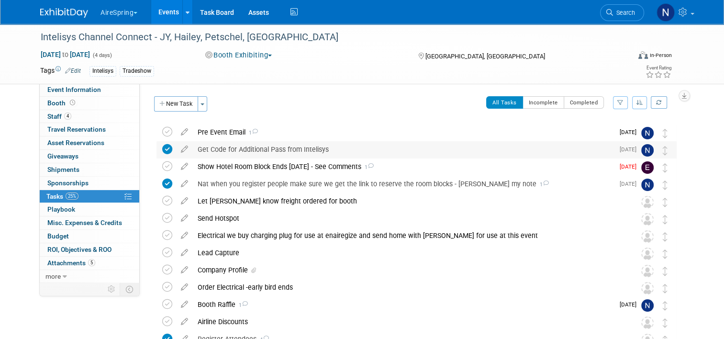
click at [219, 154] on div "Get Code for Additional Pass from Intelisys" at bounding box center [403, 149] width 421 height 16
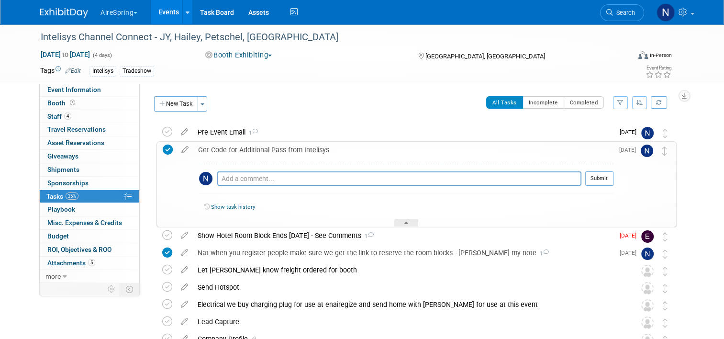
click at [220, 150] on div "Get Code for Additional Pass from Intelisys" at bounding box center [403, 150] width 420 height 16
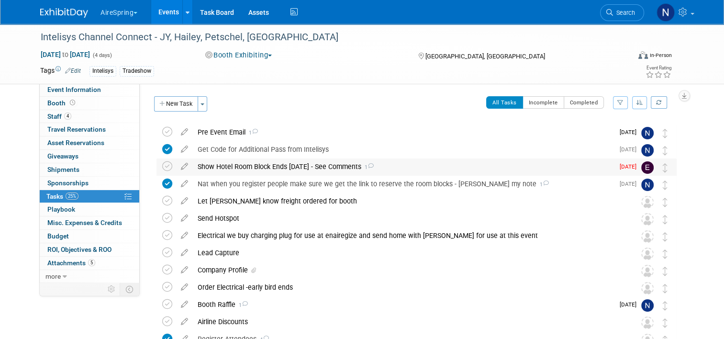
click at [251, 174] on div "Show Hotel Room Block Ends Oct. 3rd - See Comments 1" at bounding box center [403, 166] width 421 height 16
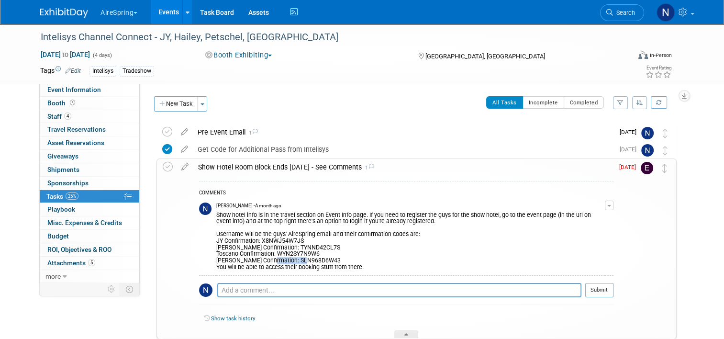
drag, startPoint x: 305, startPoint y: 259, endPoint x: 262, endPoint y: 259, distance: 43.6
click at [262, 259] on div "Show hotel info is in the travel section on Event Info page. If you need to reg…" at bounding box center [410, 240] width 389 height 61
copy div "SLN968D6W43"
click at [71, 90] on span "Event Information" at bounding box center [74, 90] width 54 height 8
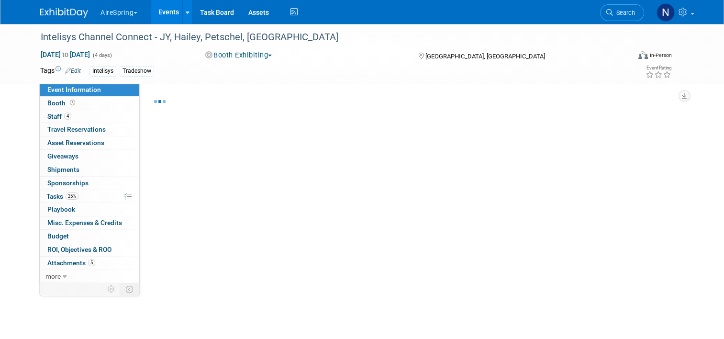
select select "Partner Event"
select select "Marketing"
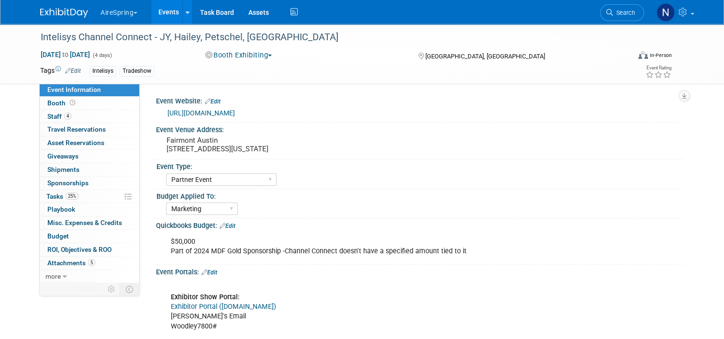
click at [161, 15] on link "Events" at bounding box center [168, 12] width 35 height 24
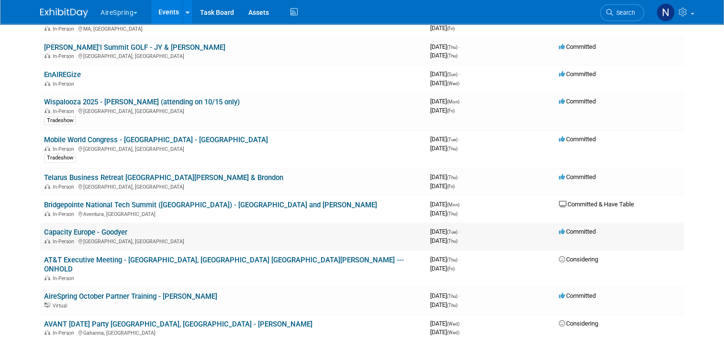
scroll to position [527, 0]
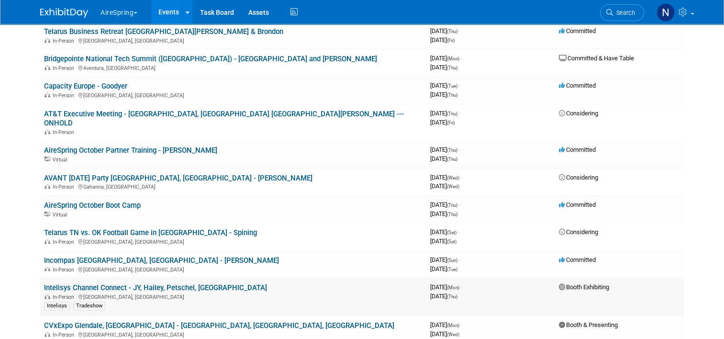
click at [72, 283] on link "Intelisys Channel Connect - JY, Hailey, Petschel, [GEOGRAPHIC_DATA]" at bounding box center [155, 287] width 223 height 9
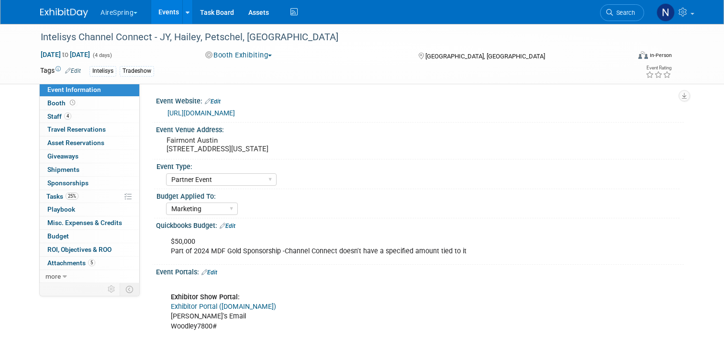
select select "Partner Event"
select select "Marketing"
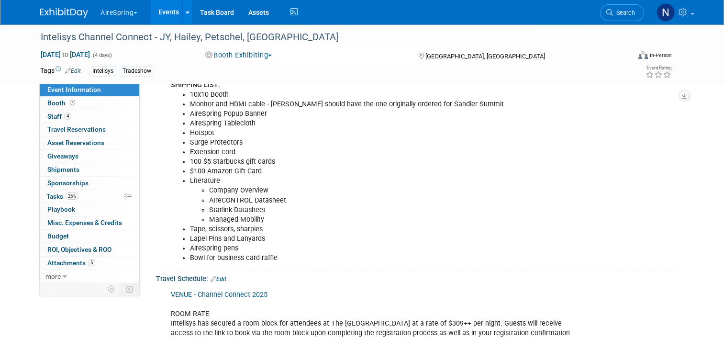
scroll to position [862, 0]
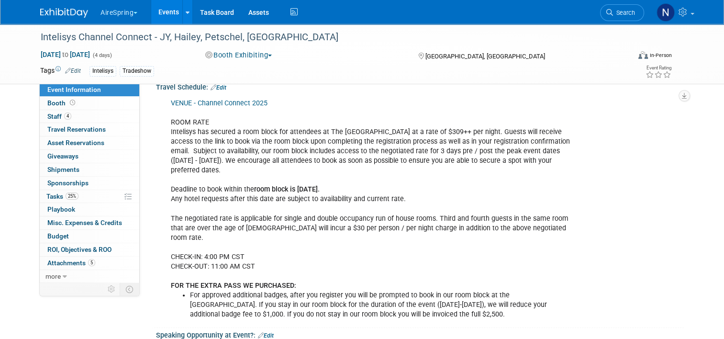
click at [168, 19] on link "Events" at bounding box center [168, 12] width 35 height 24
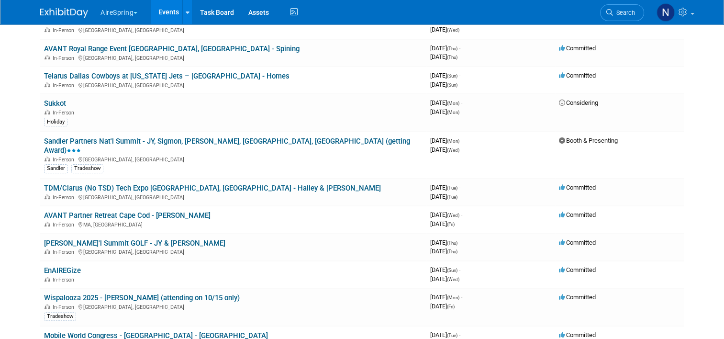
scroll to position [144, 0]
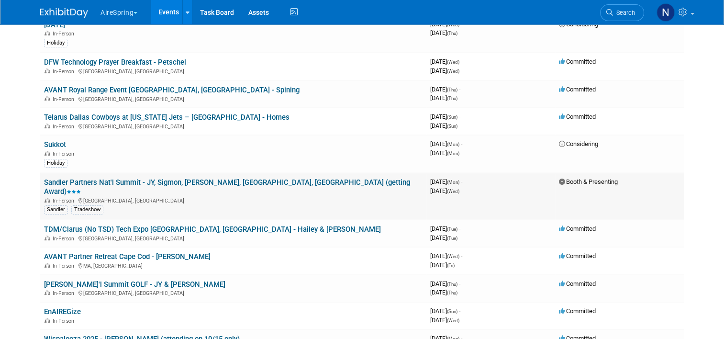
click at [149, 178] on link "Sandler Partners Nat'l Summit - JY, Sigmon, [PERSON_NAME], [GEOGRAPHIC_DATA], […" at bounding box center [227, 187] width 366 height 18
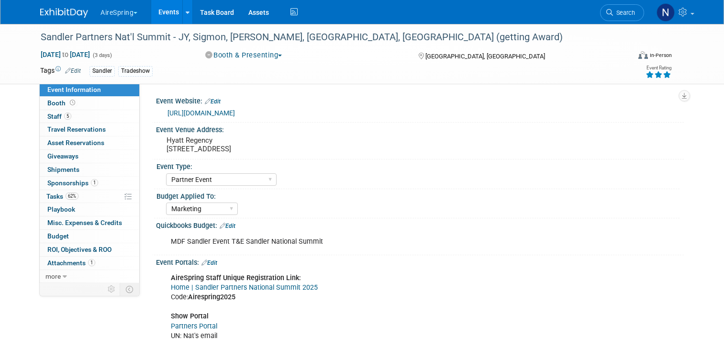
select select "Partner Event"
select select "Marketing"
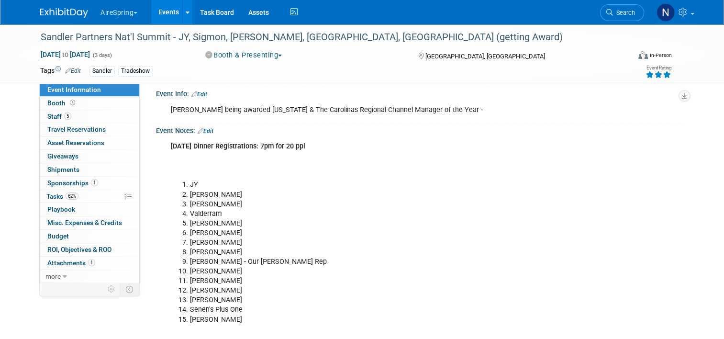
scroll to position [1938, 0]
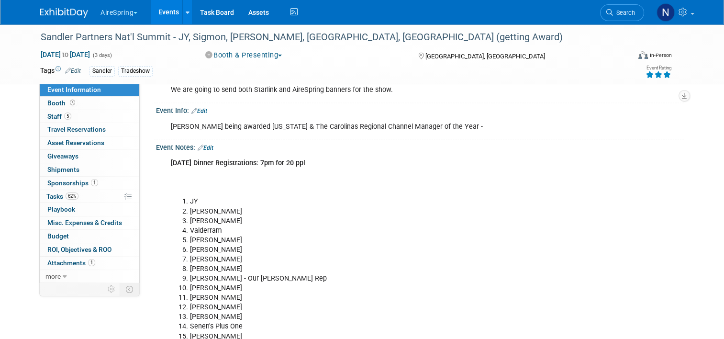
click at [208, 145] on link "Edit" at bounding box center [206, 148] width 16 height 7
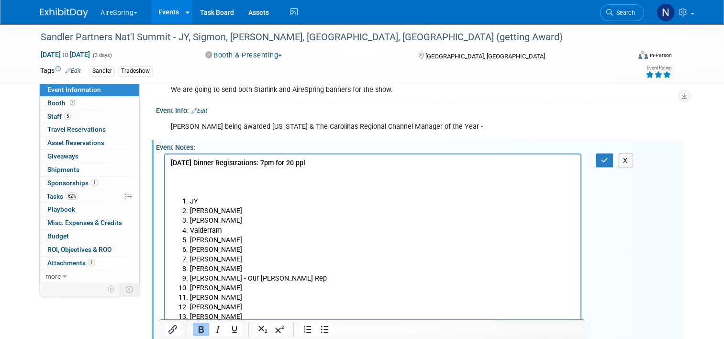
scroll to position [0, 0]
click at [194, 172] on p "Oct 7th Dinner Registrations: 7pm for 20 ppl" at bounding box center [373, 177] width 404 height 38
drag, startPoint x: 194, startPoint y: 172, endPoint x: 191, endPoint y: 188, distance: 15.6
click at [191, 188] on p "Oct 7th Dinner Registrations: 7pm for 20 ppl" at bounding box center [373, 177] width 404 height 38
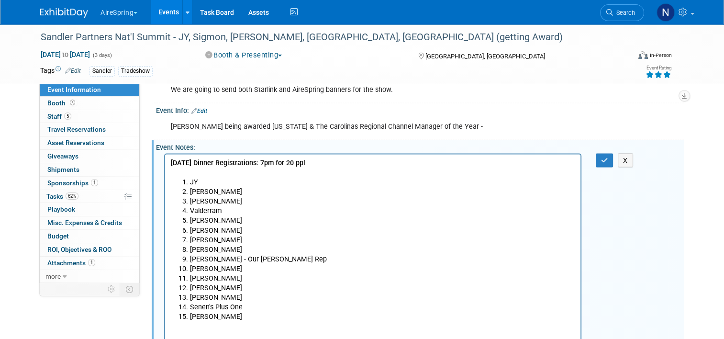
click at [269, 316] on li "Ruth Laureano" at bounding box center [382, 317] width 385 height 10
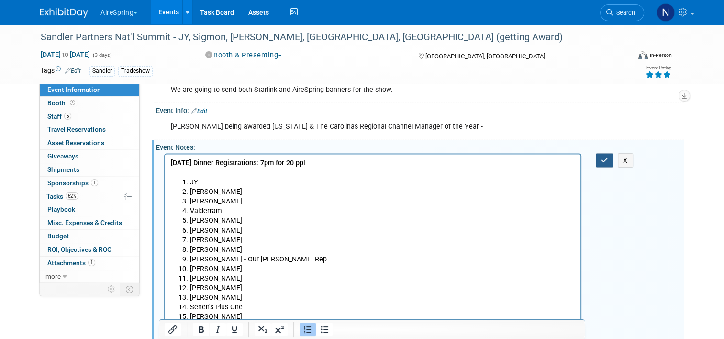
click at [608, 157] on icon "button" at bounding box center [604, 160] width 7 height 7
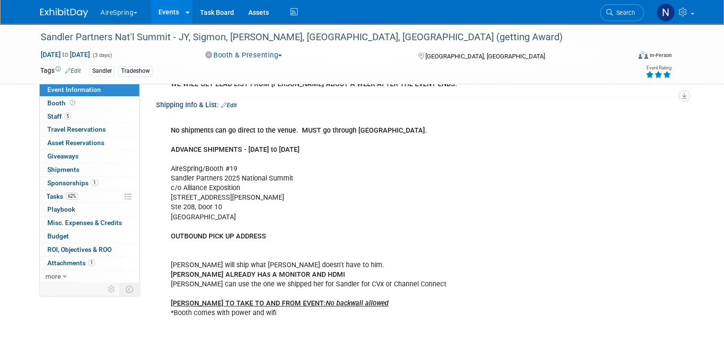
scroll to position [263, 0]
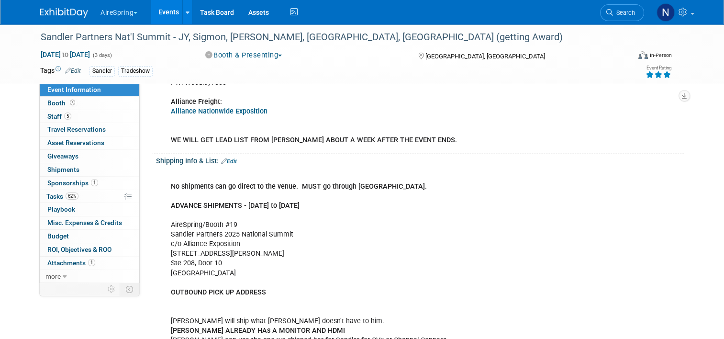
click at [230, 158] on link "Edit" at bounding box center [229, 161] width 16 height 7
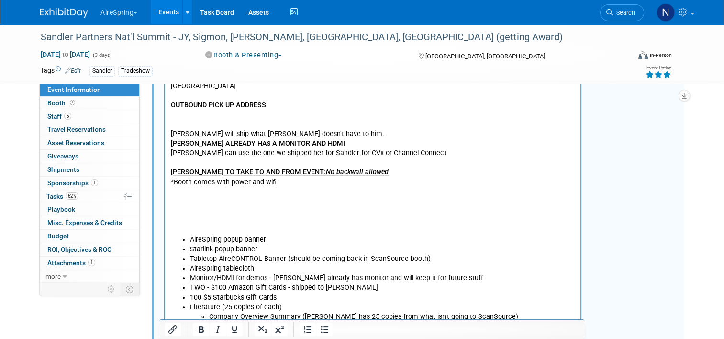
scroll to position [550, 0]
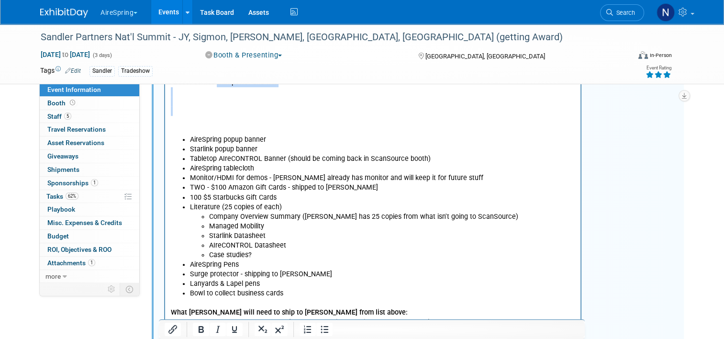
drag, startPoint x: 215, startPoint y: 121, endPoint x: 215, endPoint y: 85, distance: 35.9
click at [215, 85] on p "No shipments can go direct to the venue. MUST go through Alliance. ADVANCE SHIP…" at bounding box center [373, 10] width 404 height 250
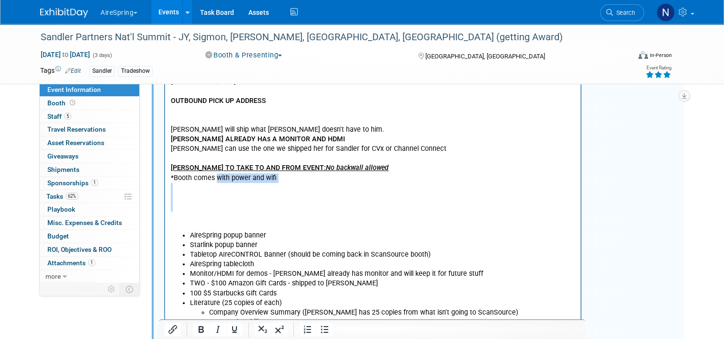
click at [195, 190] on p "No shipments can go direct to the venue. MUST go through Alliance. ADVANCE SHIP…" at bounding box center [373, 106] width 404 height 250
drag, startPoint x: 181, startPoint y: 191, endPoint x: 174, endPoint y: 230, distance: 40.0
click at [174, 230] on p "No shipments can go direct to the venue. MUST go through Alliance. ADVANCE SHIP…" at bounding box center [373, 106] width 404 height 250
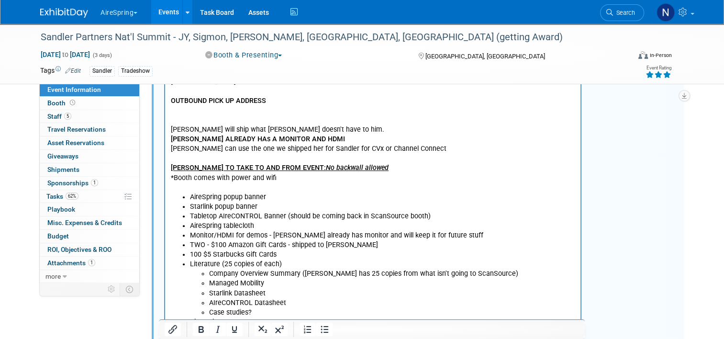
click at [192, 168] on b "RALPH TO TAKE TO AND FROM EVENT: No backwall allowed" at bounding box center [280, 168] width 218 height 8
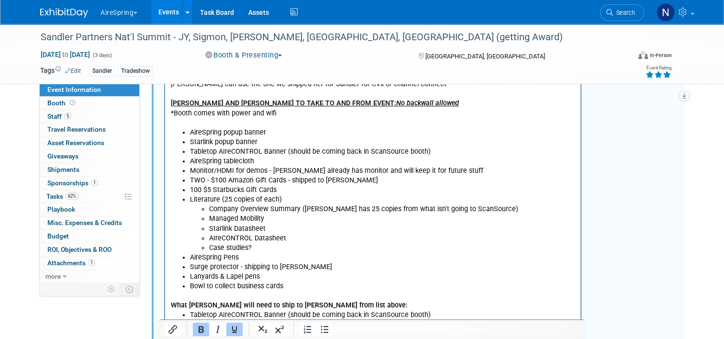
scroll to position [598, 0]
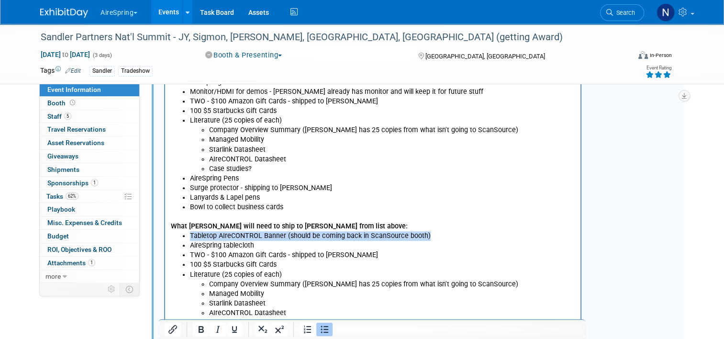
drag, startPoint x: 448, startPoint y: 239, endPoint x: 182, endPoint y: 236, distance: 265.7
click at [182, 236] on ul "Tabletop AIreCONTROL Banner (should be coming back in ScanSource booth) AireSpr…" at bounding box center [373, 303] width 404 height 144
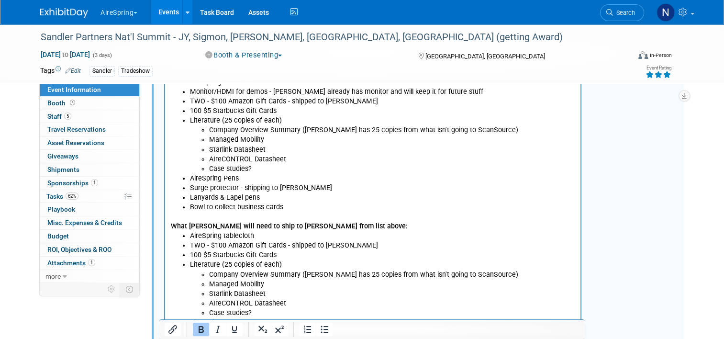
scroll to position [646, 0]
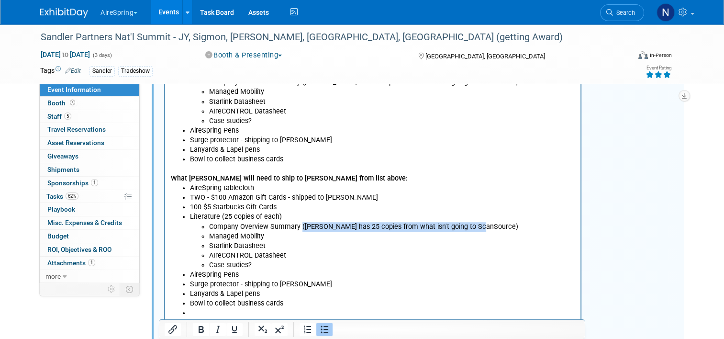
drag, startPoint x: 301, startPoint y: 226, endPoint x: 492, endPoint y: 227, distance: 190.5
click at [492, 227] on li "Company Overview Summary (lisa has 25 copies from what isn't going to ScanSourc…" at bounding box center [392, 227] width 366 height 10
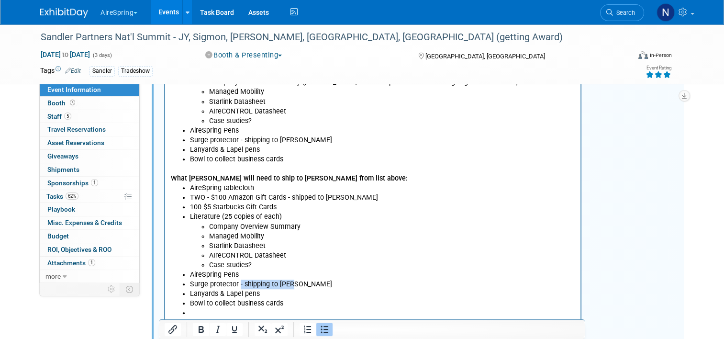
drag, startPoint x: 298, startPoint y: 285, endPoint x: 239, endPoint y: 285, distance: 58.9
click at [239, 285] on li "Surge protector - shipping to Lisa" at bounding box center [382, 285] width 385 height 10
click at [291, 174] on b "What LISA will need to ship to Ralph from list above:" at bounding box center [289, 178] width 237 height 8
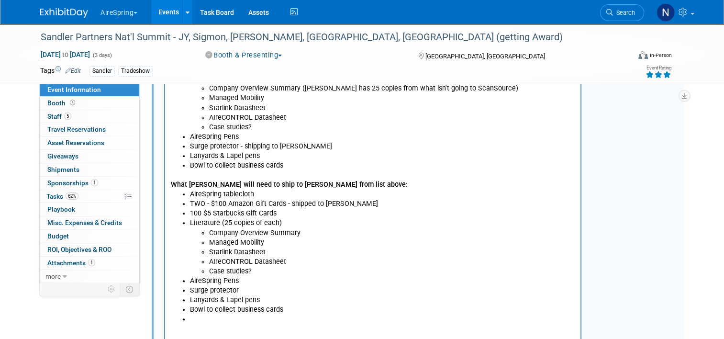
scroll to position [741, 0]
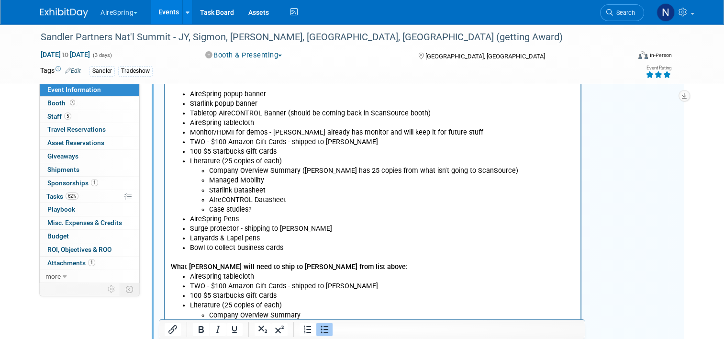
scroll to position [502, 0]
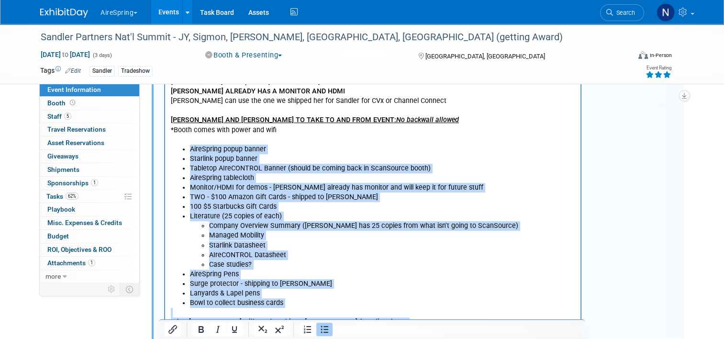
drag, startPoint x: 229, startPoint y: 459, endPoint x: 176, endPoint y: 149, distance: 314.8
click at [176, 149] on body "No shipments can go direct to the venue. MUST go through Alliance. ADVANCE SHIP…" at bounding box center [372, 197] width 405 height 528
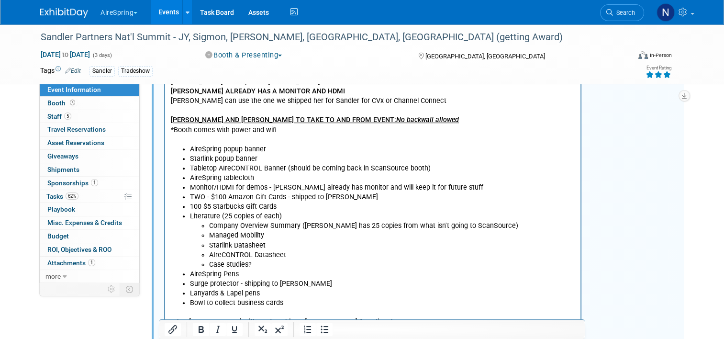
scroll to position [527, 0]
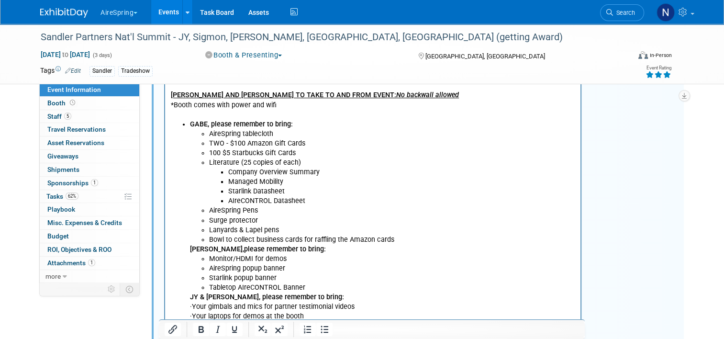
click at [415, 245] on p "RALPH , please remember to bring:" at bounding box center [382, 250] width 385 height 10
click at [401, 240] on li "Bowl to collect business cards for raffling the Amazon cards" at bounding box center [392, 240] width 366 height 10
click at [402, 231] on li "Lanyards & Lapel pens" at bounding box center [392, 230] width 366 height 10
click at [402, 243] on li "Bowl to collect business cards for raffling the Amazon cards" at bounding box center [392, 240] width 366 height 10
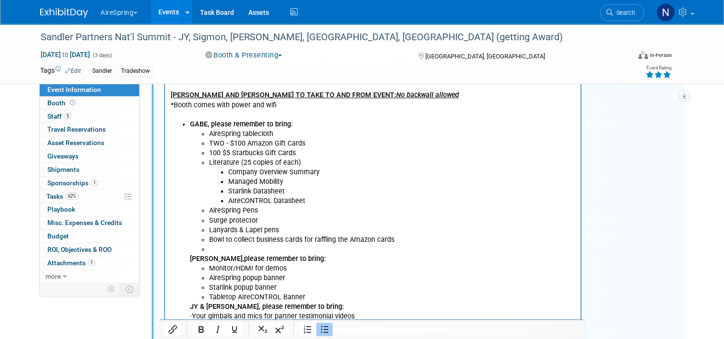
scroll to position [537, 0]
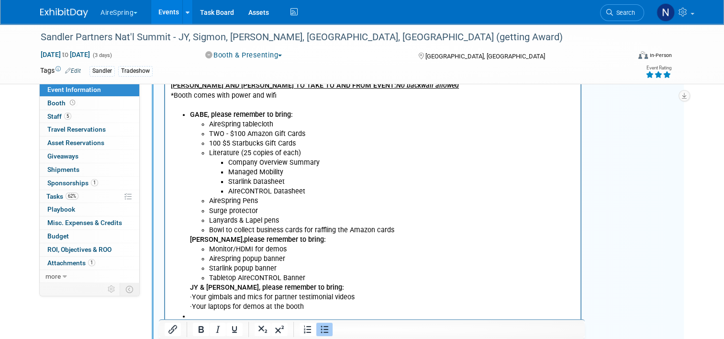
click at [400, 230] on li "Bowl to collect business cards for raffling the Amazon cards" at bounding box center [392, 230] width 366 height 10
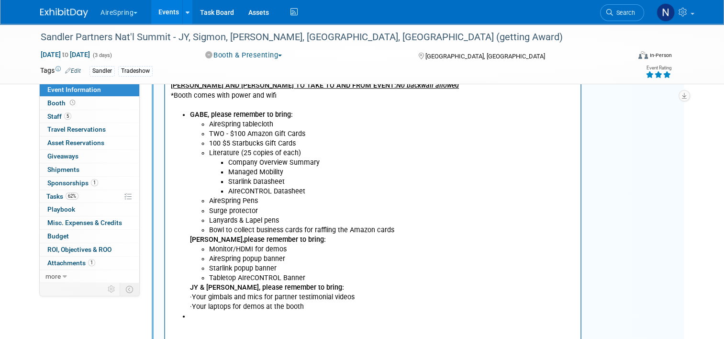
scroll to position [728, 0]
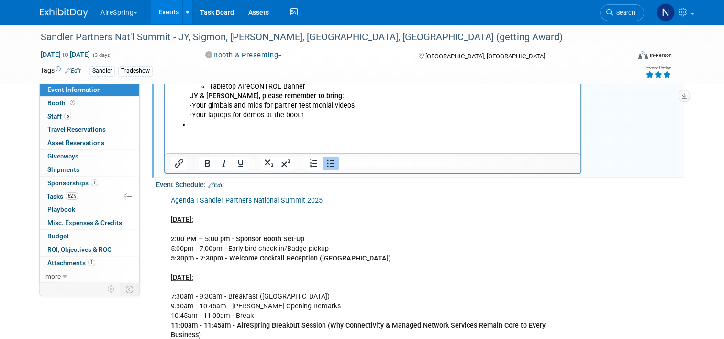
click at [255, 123] on li "Rich Text Area. Press ALT-0 for help." at bounding box center [382, 125] width 385 height 10
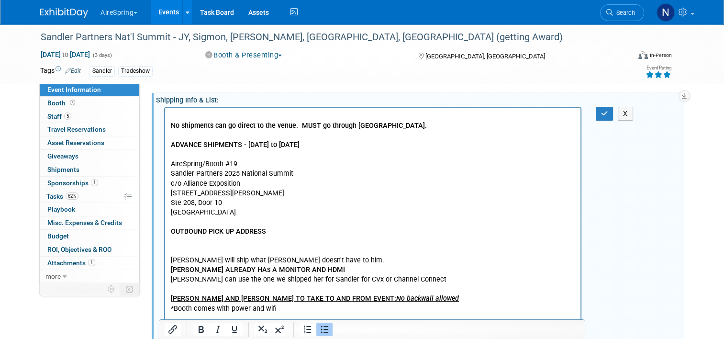
scroll to position [249, 0]
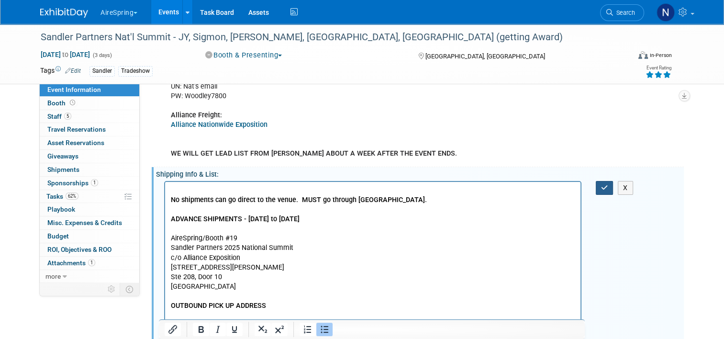
click at [607, 190] on button "button" at bounding box center [605, 188] width 18 height 14
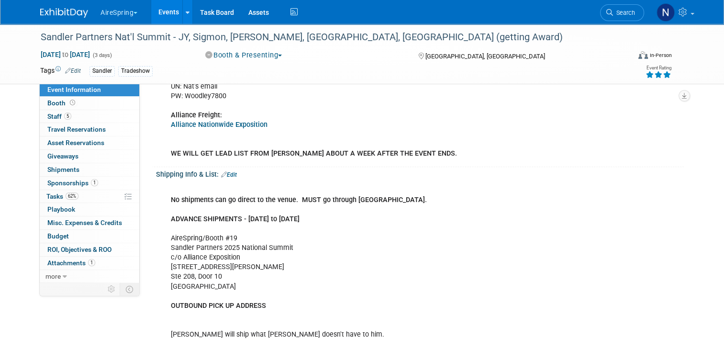
click at [161, 16] on link "Events" at bounding box center [168, 12] width 35 height 24
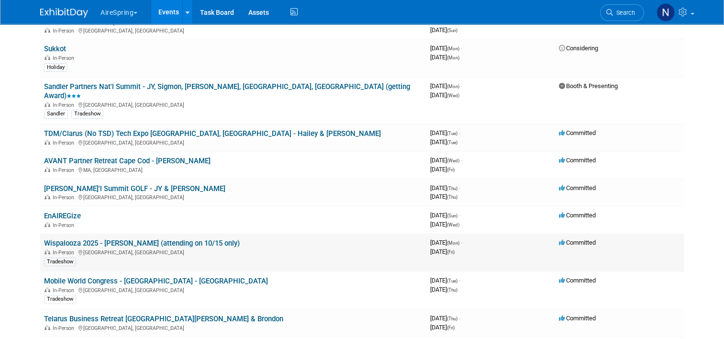
scroll to position [287, 0]
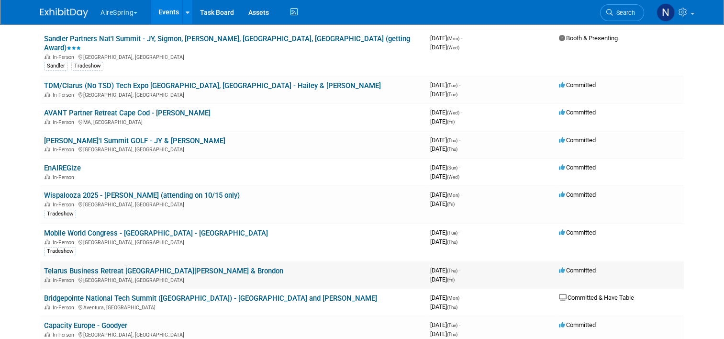
click at [111, 261] on td "Telarus Business Retreat Orlando - Hester & Brondon In-Person Orlando, FL" at bounding box center [233, 274] width 386 height 27
click at [111, 267] on link "Telarus Business Retreat [GEOGRAPHIC_DATA][PERSON_NAME] & Brondon" at bounding box center [163, 271] width 239 height 9
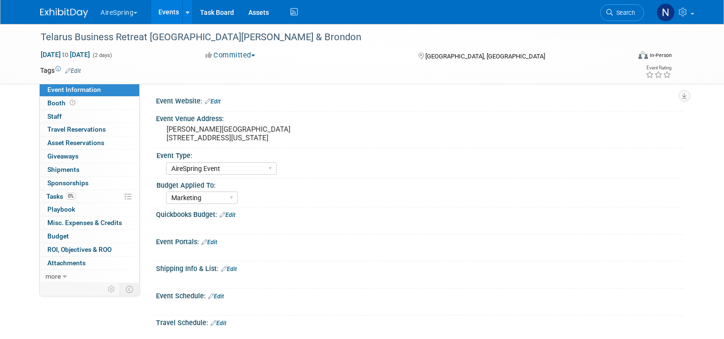
select select "AireSpring Event"
select select "Marketing"
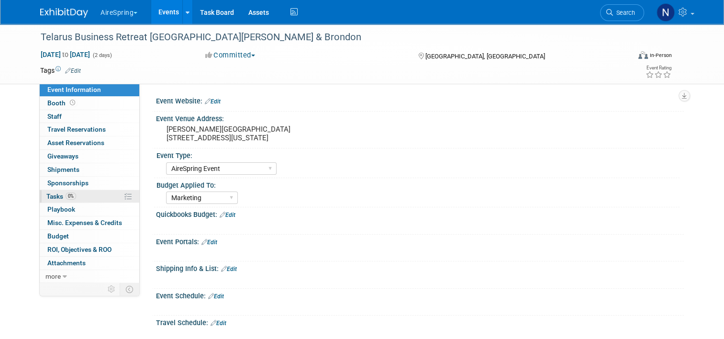
click at [66, 197] on span "0%" at bounding box center [71, 195] width 11 height 7
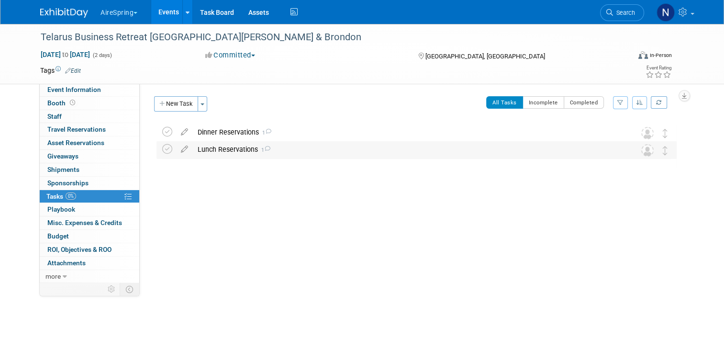
click at [220, 152] on div "Lunch Reservations 1" at bounding box center [407, 149] width 429 height 16
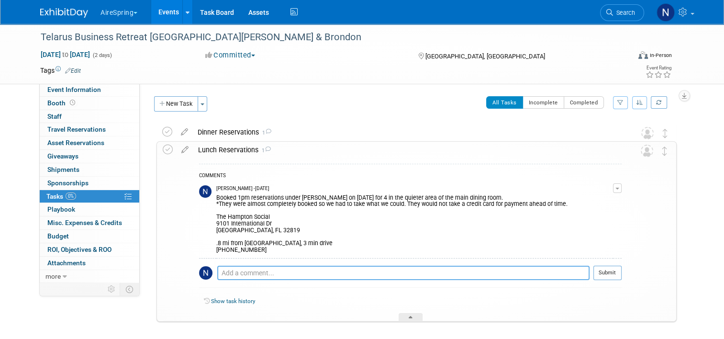
click at [244, 272] on textarea at bounding box center [403, 273] width 372 height 14
type textarea "Cancelled on [DATE]"
click at [600, 275] on td "Submit" at bounding box center [606, 277] width 32 height 22
click at [605, 274] on button "Submit" at bounding box center [608, 273] width 28 height 14
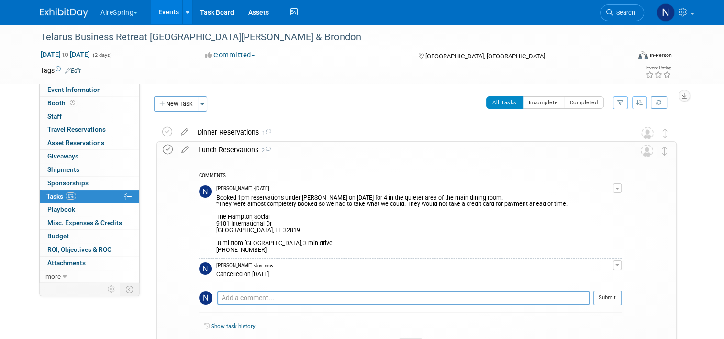
click at [164, 146] on icon at bounding box center [168, 150] width 10 height 10
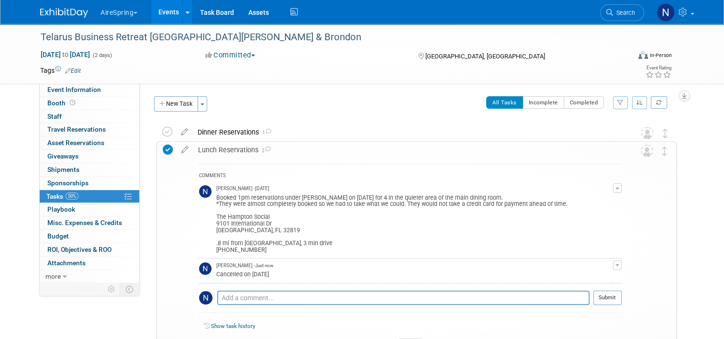
click at [193, 146] on div "Lunch Reservations 2" at bounding box center [407, 150] width 428 height 16
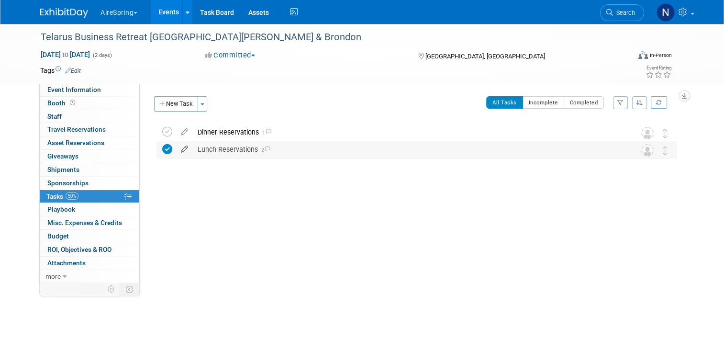
click at [180, 149] on icon at bounding box center [184, 147] width 17 height 12
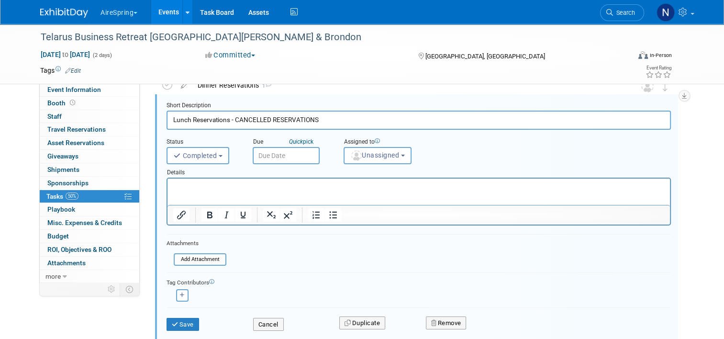
scroll to position [108, 0]
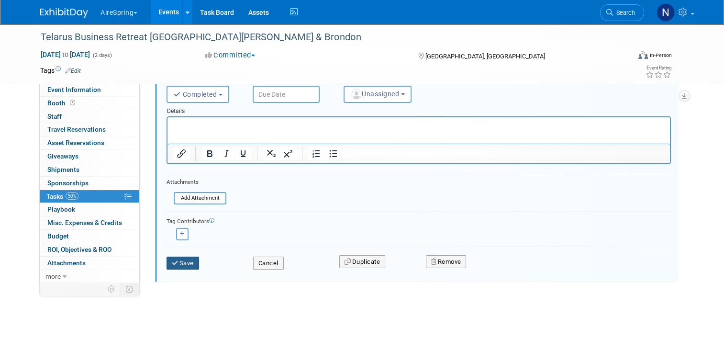
type input "Lunch Reservations - CANCELLED RESERVATIONS"
click at [173, 262] on button "Save" at bounding box center [183, 263] width 33 height 13
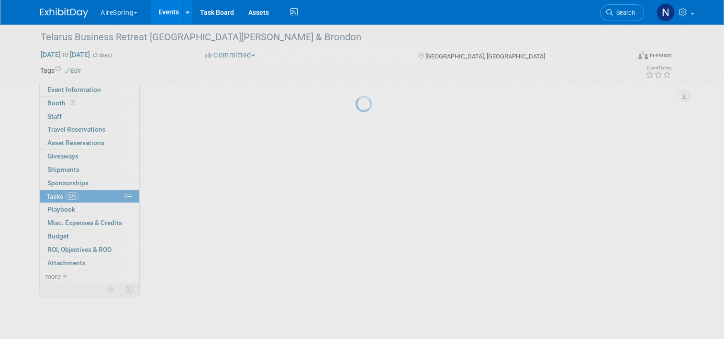
scroll to position [0, 0]
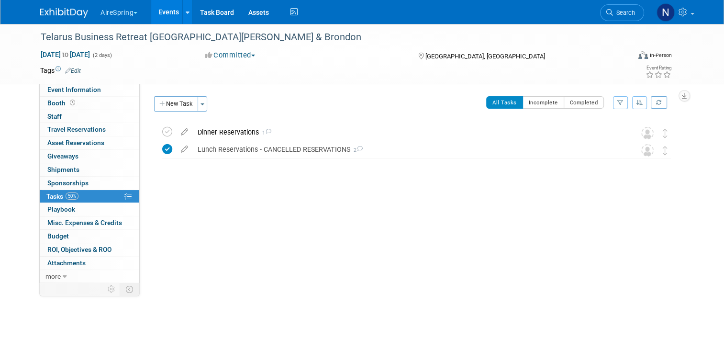
click at [161, 22] on link "Events" at bounding box center [168, 12] width 35 height 24
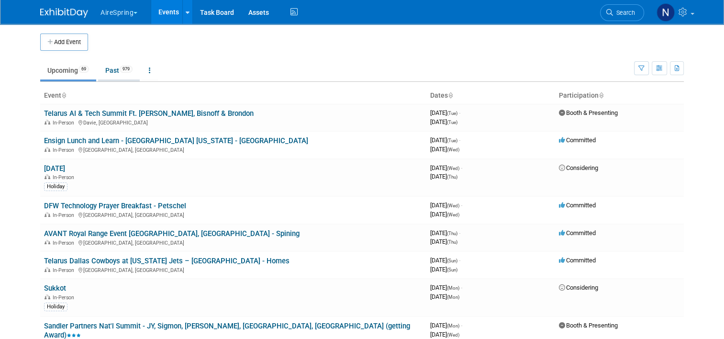
click at [114, 65] on link "Past 979" at bounding box center [119, 70] width 42 height 18
click at [84, 146] on div "In-Person [GEOGRAPHIC_DATA], [GEOGRAPHIC_DATA]" at bounding box center [233, 150] width 379 height 8
click at [86, 138] on link "Ensign Lunch and Learn - Dallas Texas - Lomond" at bounding box center [176, 140] width 264 height 9
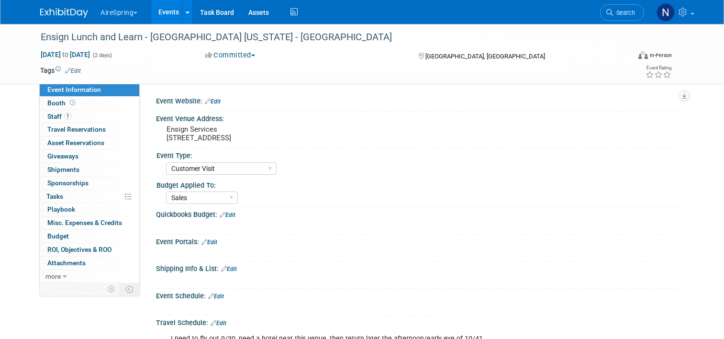
select select "Customer Visit"
select select "Sales"
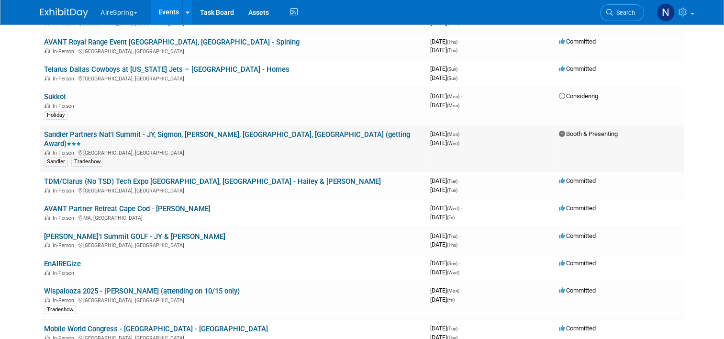
click at [159, 135] on link "Sandler Partners Nat'l Summit - JY, Sigmon, [PERSON_NAME], [GEOGRAPHIC_DATA], […" at bounding box center [227, 139] width 366 height 18
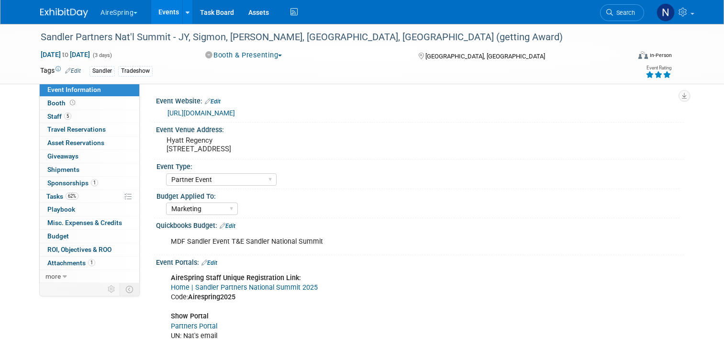
select select "Partner Event"
select select "Marketing"
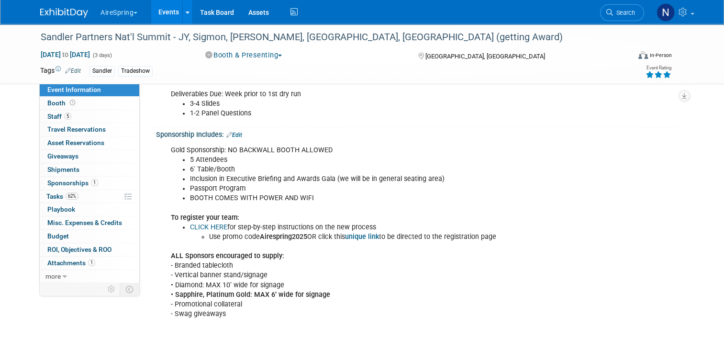
scroll to position [1819, 0]
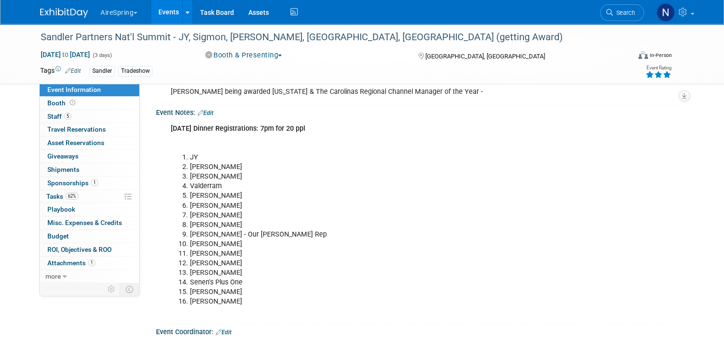
click at [204, 110] on link "Edit" at bounding box center [206, 113] width 16 height 7
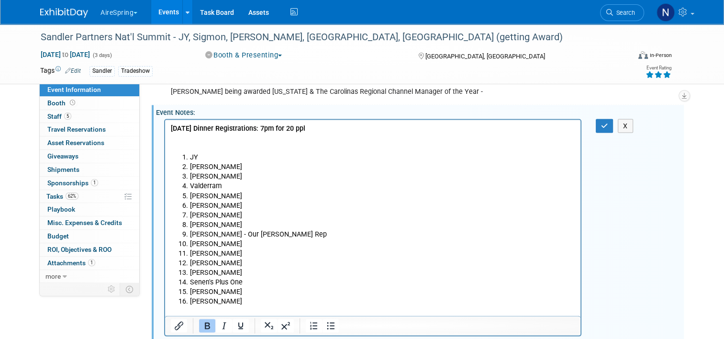
scroll to position [0, 0]
click at [227, 298] on li "[PERSON_NAME]" at bounding box center [382, 301] width 385 height 10
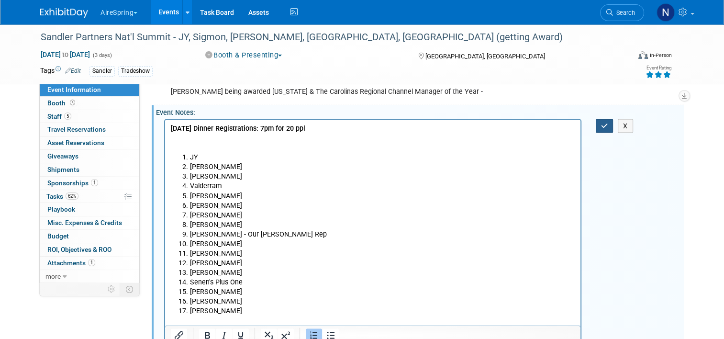
click at [608, 123] on icon "button" at bounding box center [604, 126] width 7 height 7
